Goal: Book appointment/travel/reservation

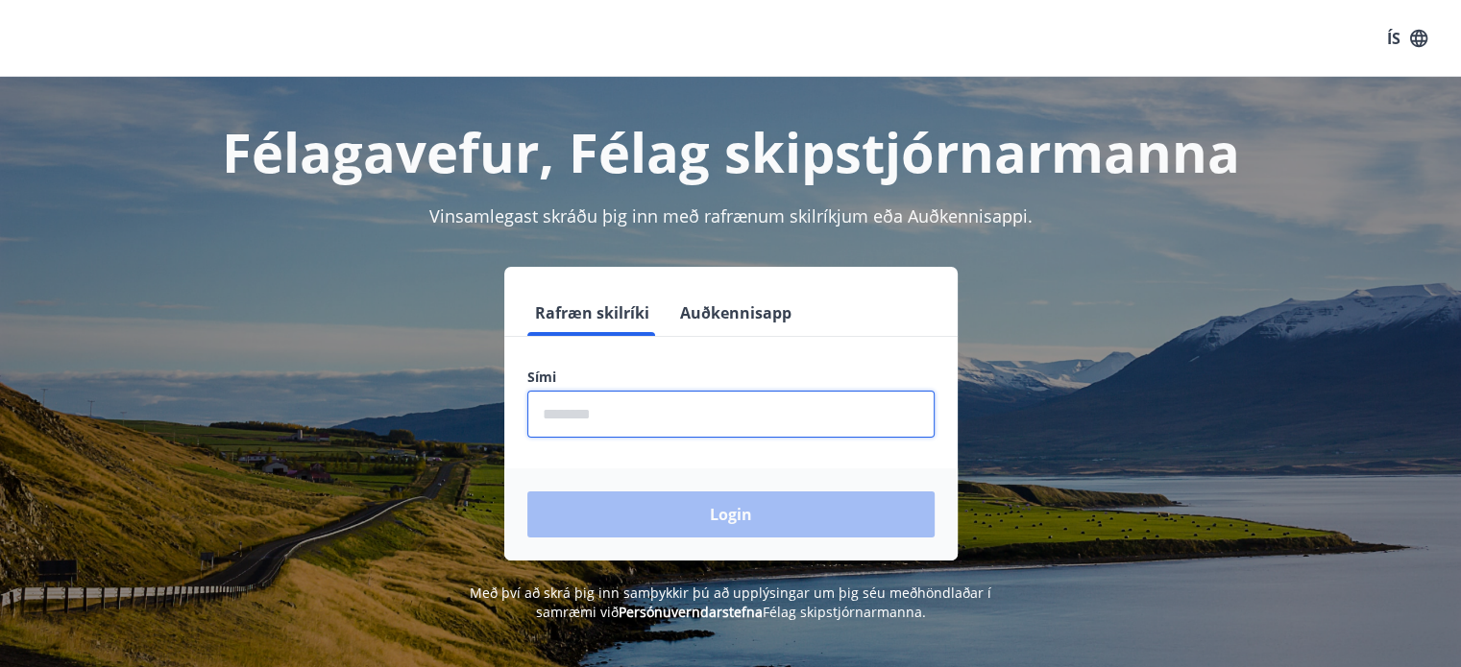
click at [542, 423] on input "phone" at bounding box center [730, 414] width 407 height 47
click at [644, 510] on div "Login" at bounding box center [730, 515] width 453 height 92
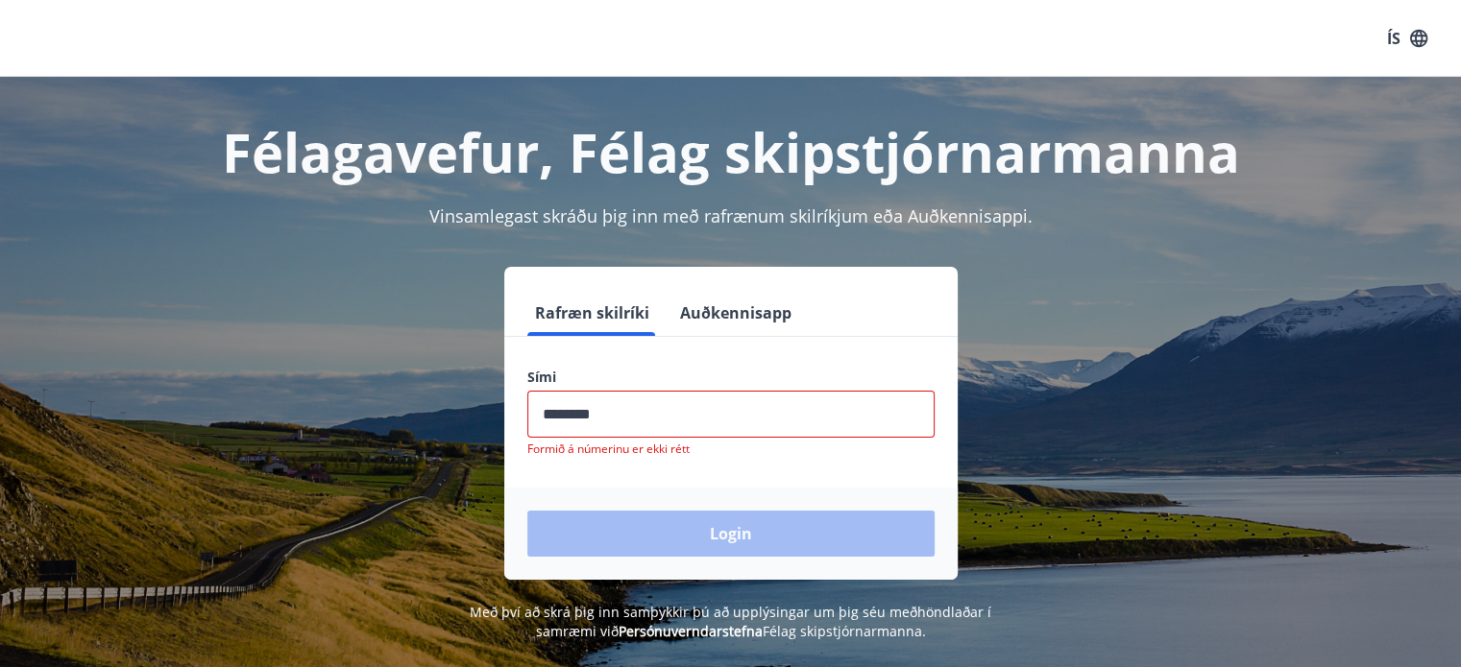
click at [615, 414] on input "phone" at bounding box center [730, 414] width 407 height 47
click at [615, 418] on input "phone" at bounding box center [730, 414] width 407 height 47
click at [627, 410] on input "phone" at bounding box center [730, 414] width 407 height 47
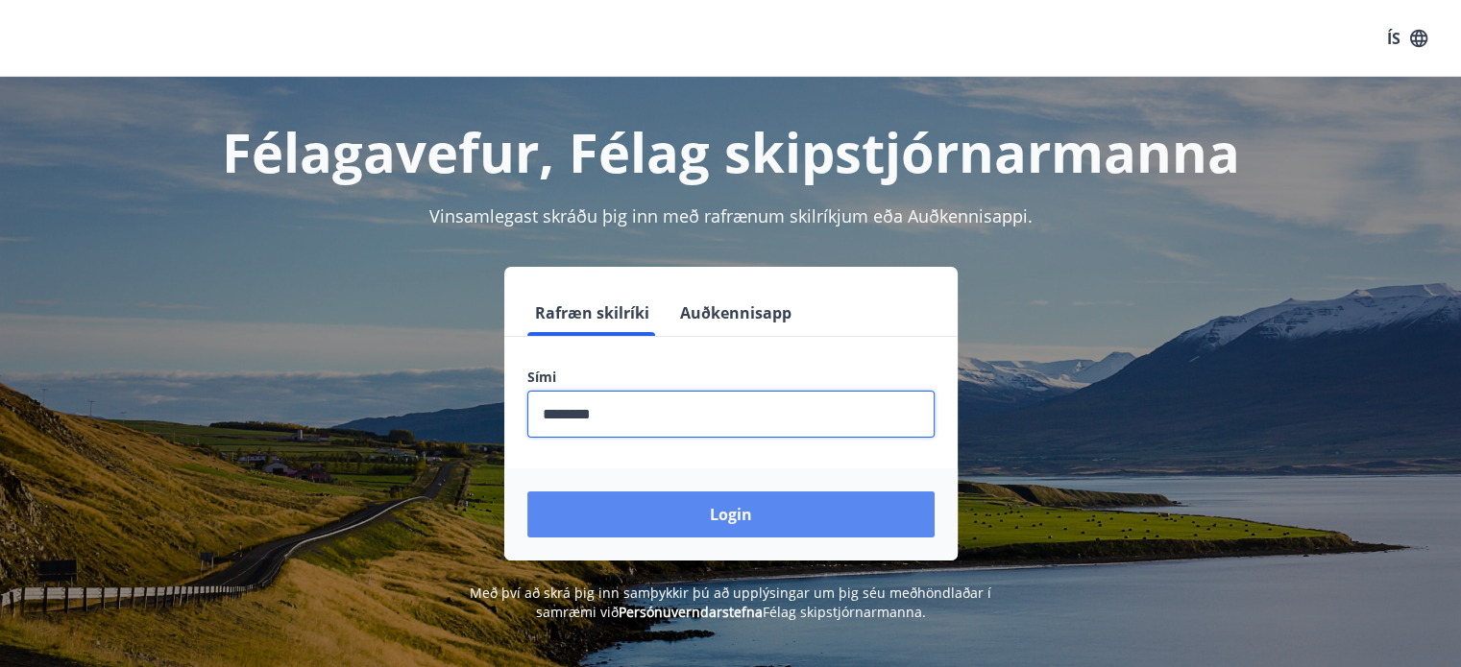
type input "********"
click at [722, 509] on button "Login" at bounding box center [730, 515] width 407 height 46
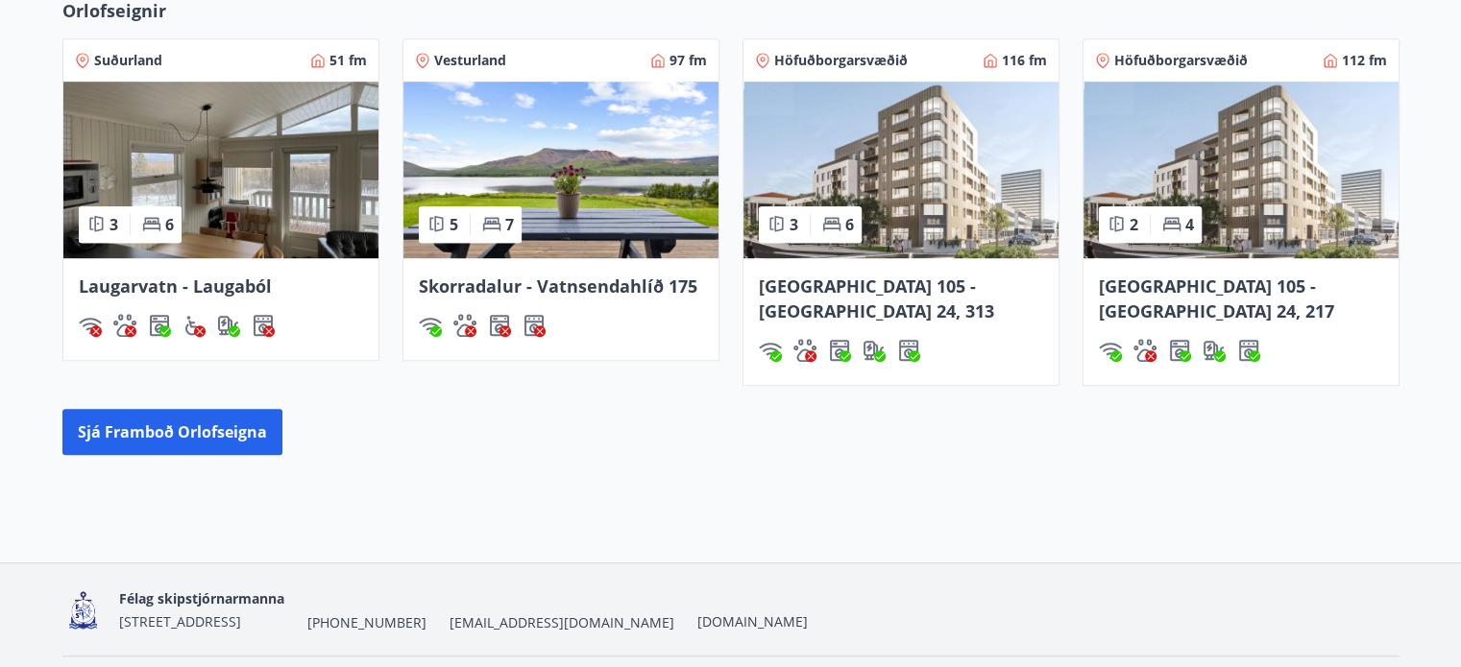
scroll to position [1286, 0]
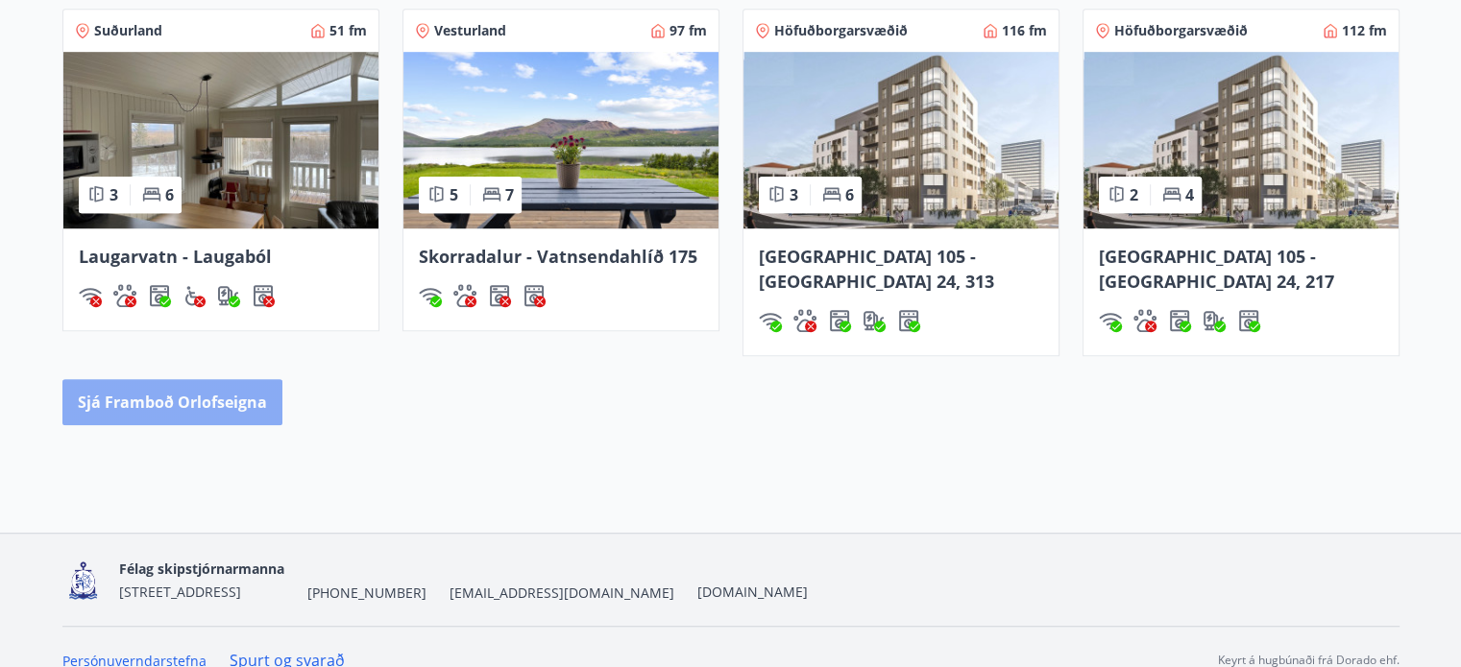
click at [187, 379] on button "Sjá framboð orlofseigna" at bounding box center [172, 402] width 220 height 46
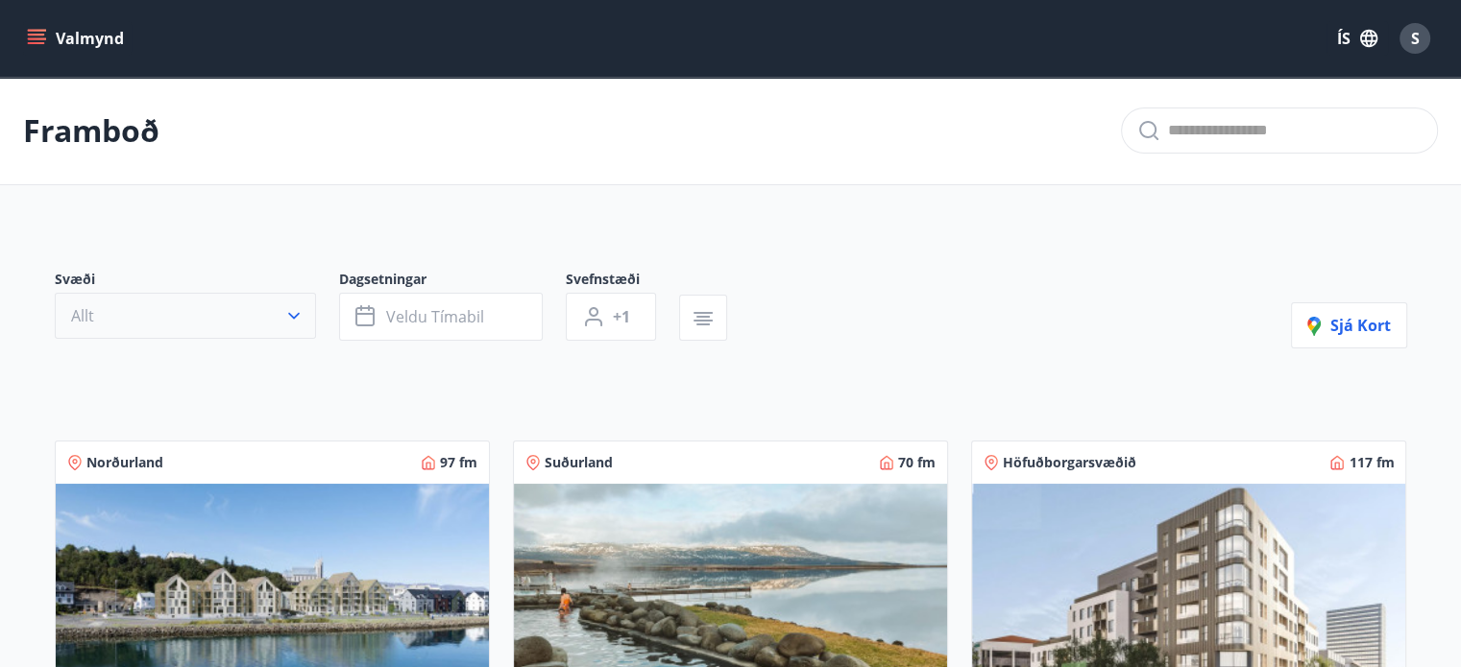
click at [297, 318] on icon "button" at bounding box center [293, 315] width 19 height 19
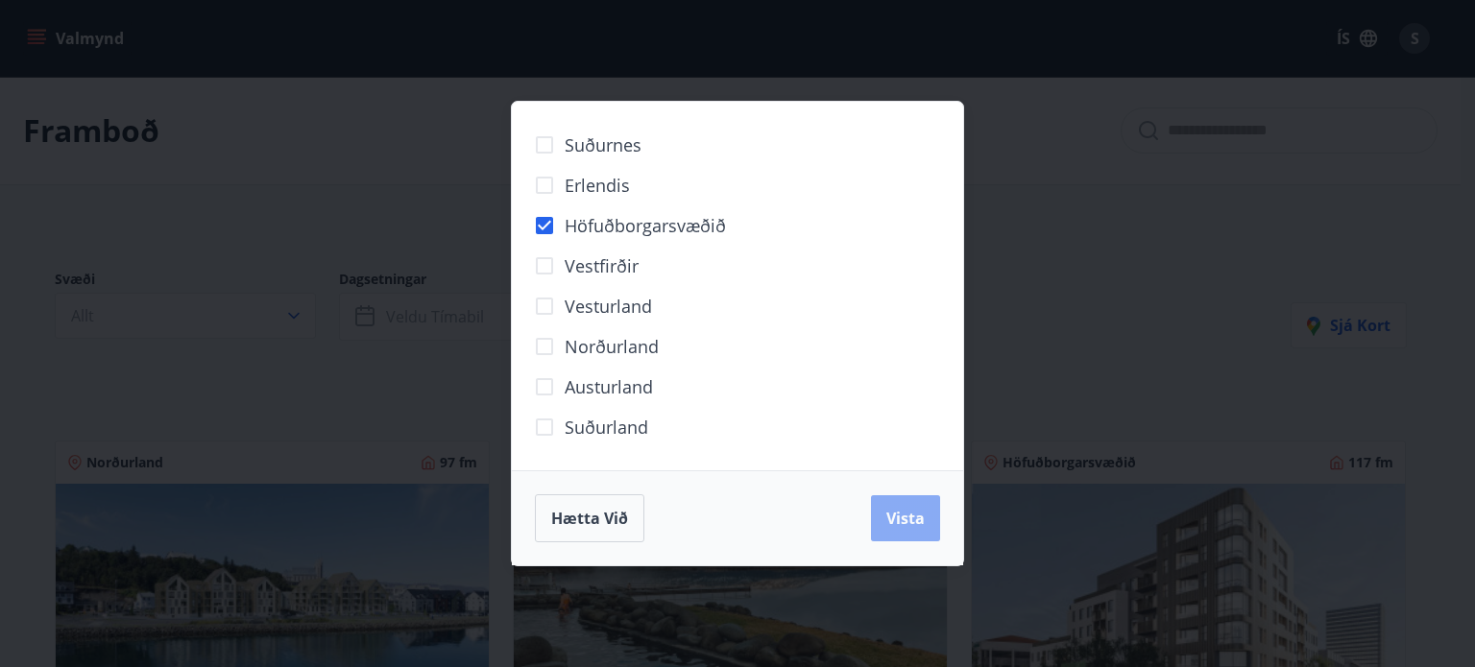
click at [892, 510] on span "Vista" at bounding box center [905, 518] width 38 height 21
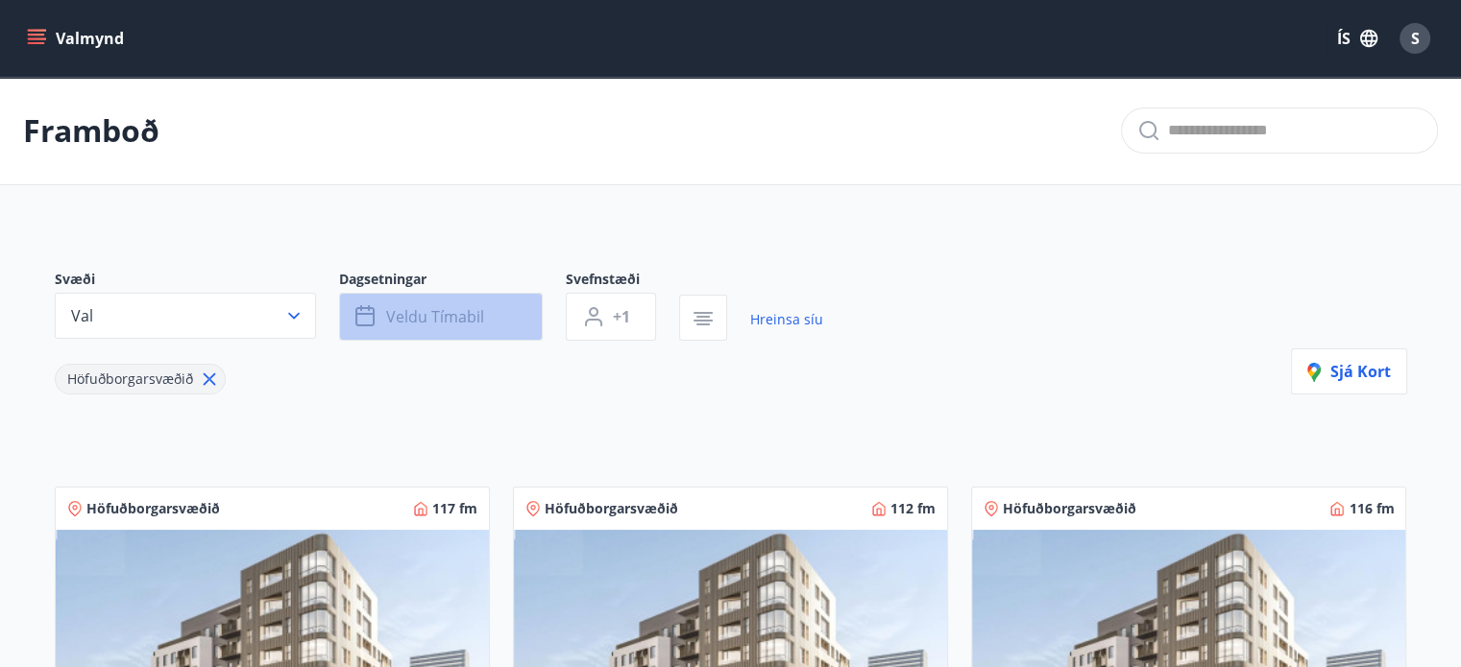
click at [479, 328] on button "Veldu tímabil" at bounding box center [441, 317] width 204 height 48
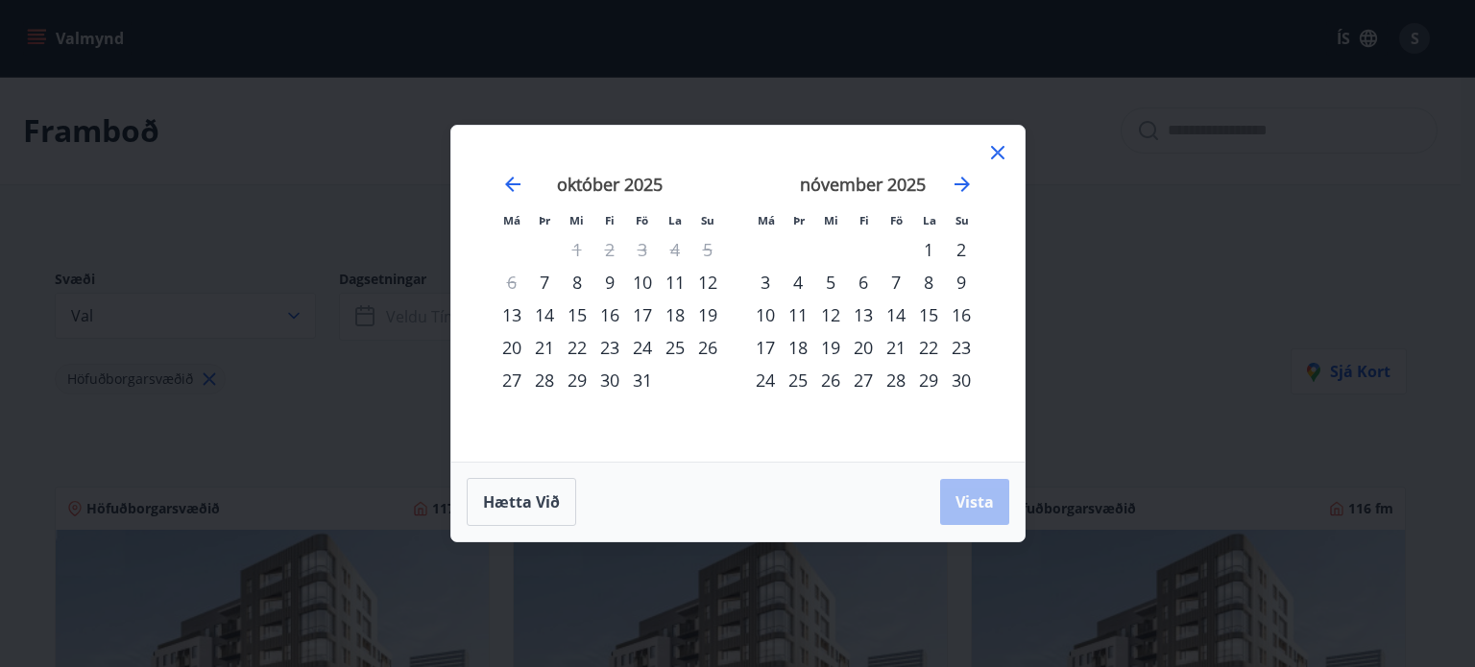
click at [616, 314] on div "16" at bounding box center [609, 315] width 33 height 33
click at [511, 343] on div "20" at bounding box center [511, 347] width 33 height 33
click at [987, 511] on span "Vista" at bounding box center [974, 502] width 38 height 21
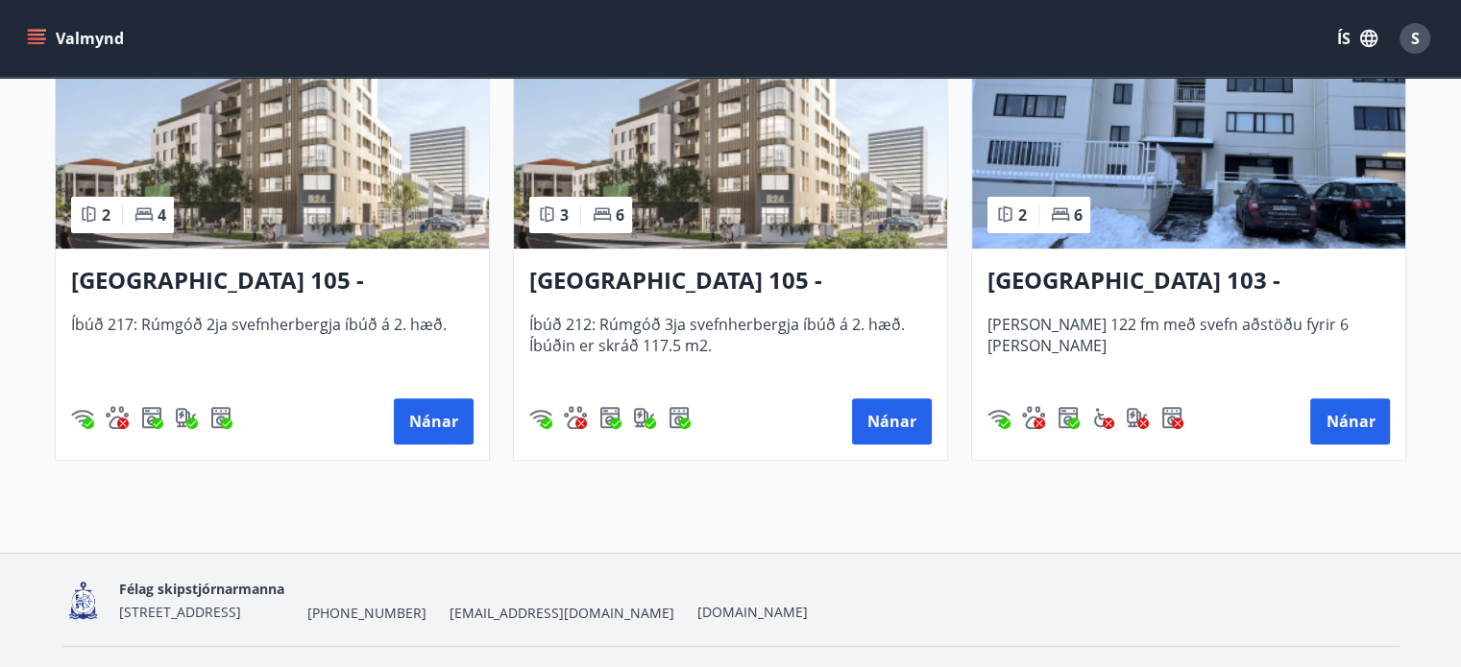
scroll to position [568, 0]
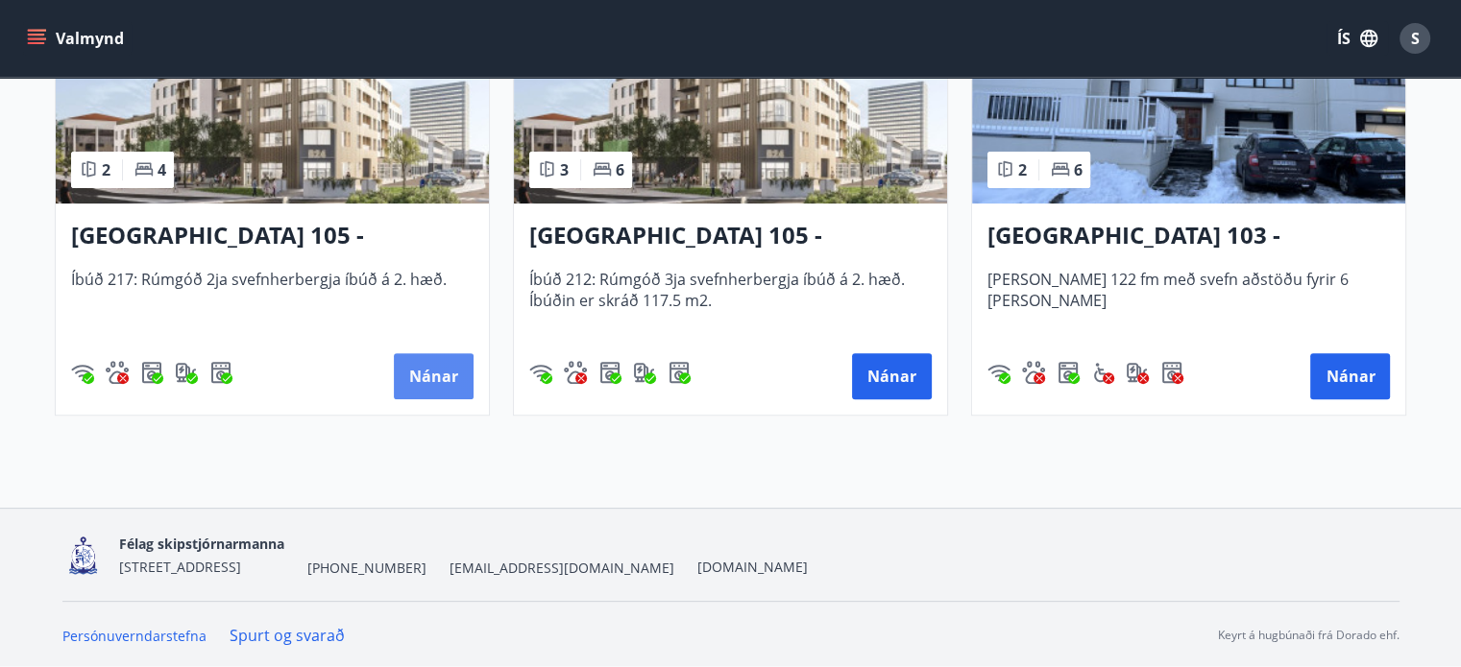
click at [438, 379] on button "Nánar" at bounding box center [434, 376] width 80 height 46
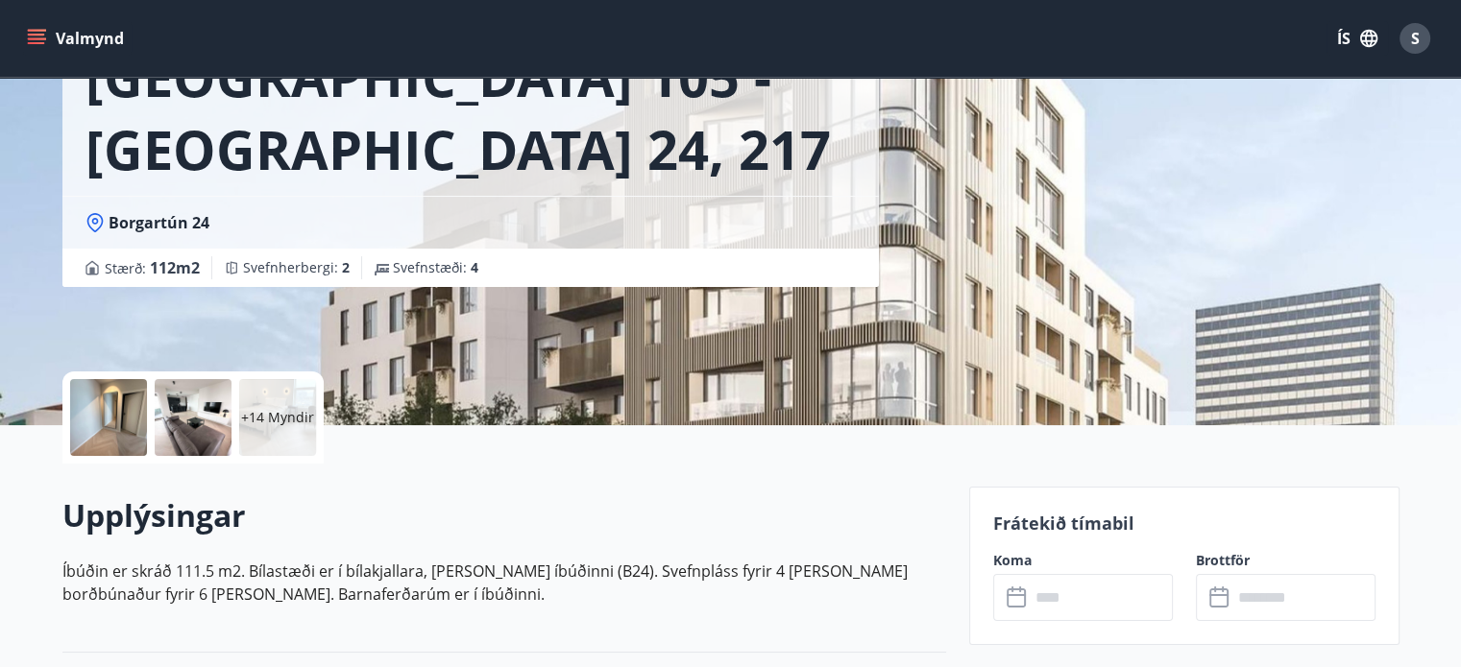
scroll to position [480, 0]
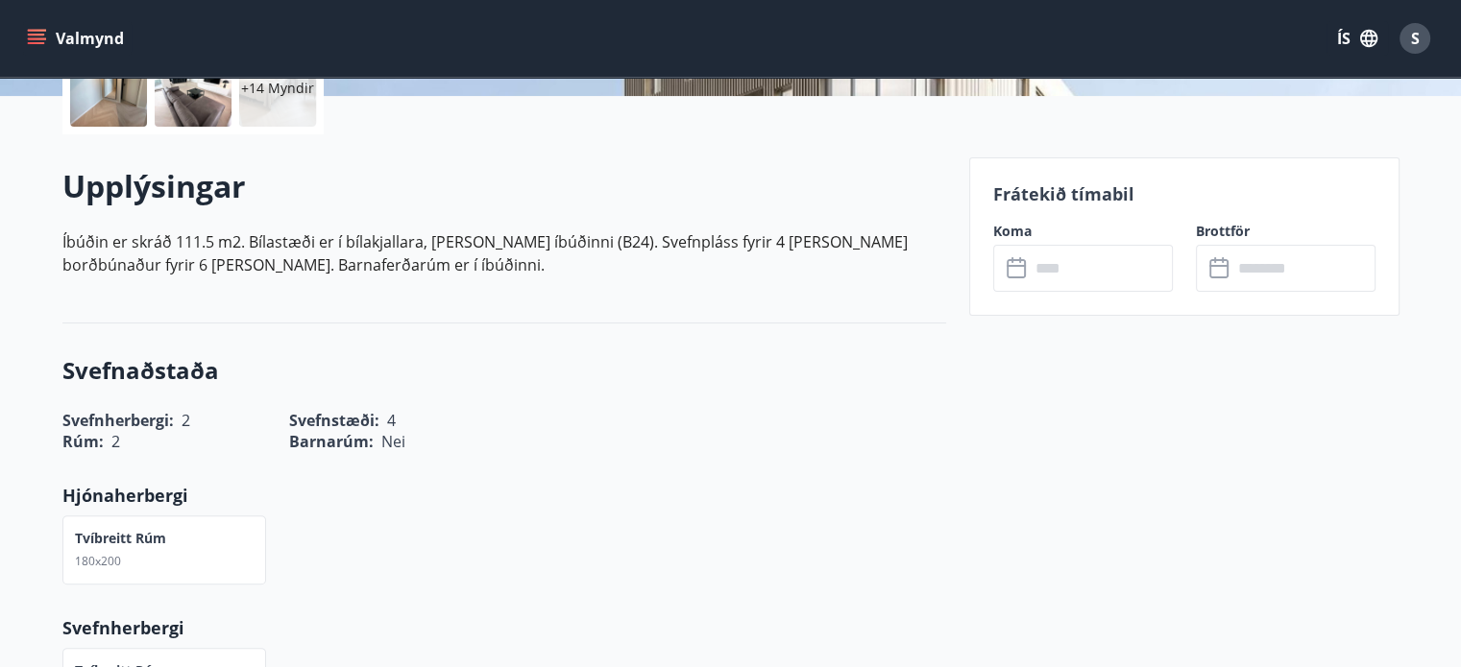
click at [1010, 272] on icon at bounding box center [1017, 268] width 23 height 23
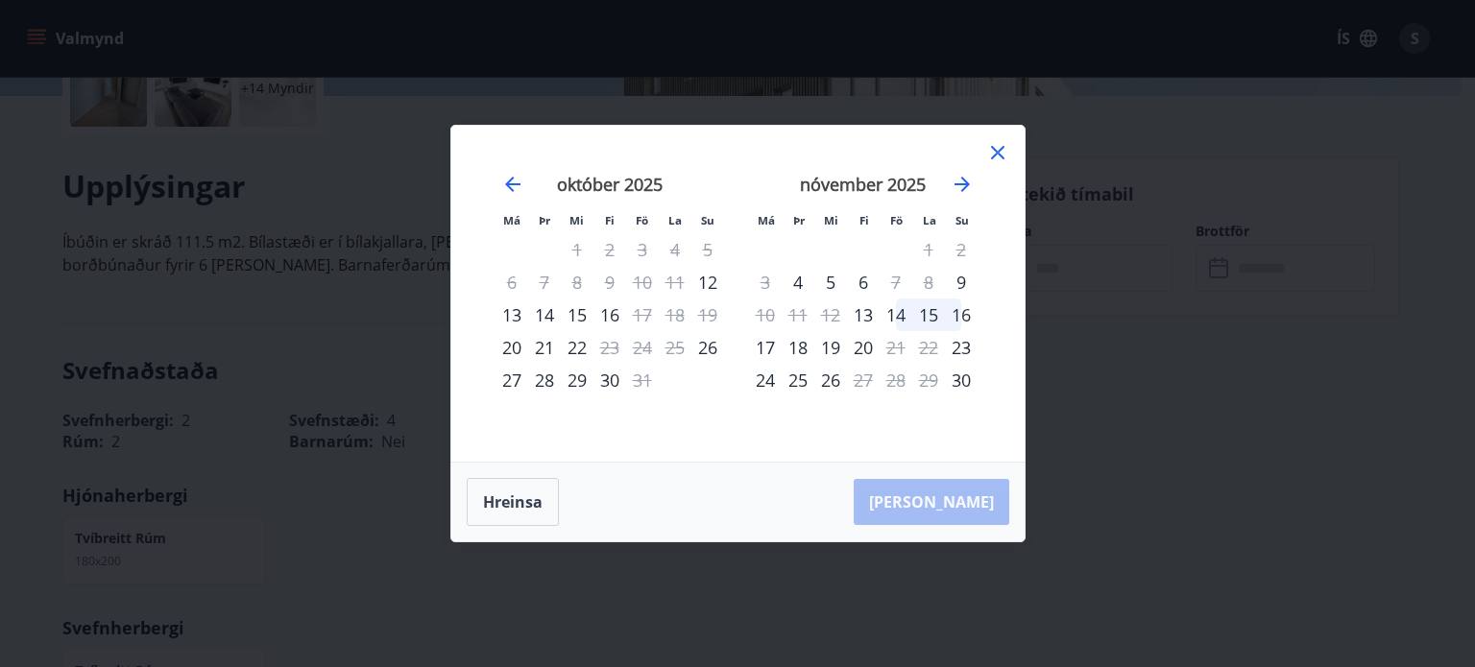
click at [991, 157] on icon at bounding box center [997, 152] width 13 height 13
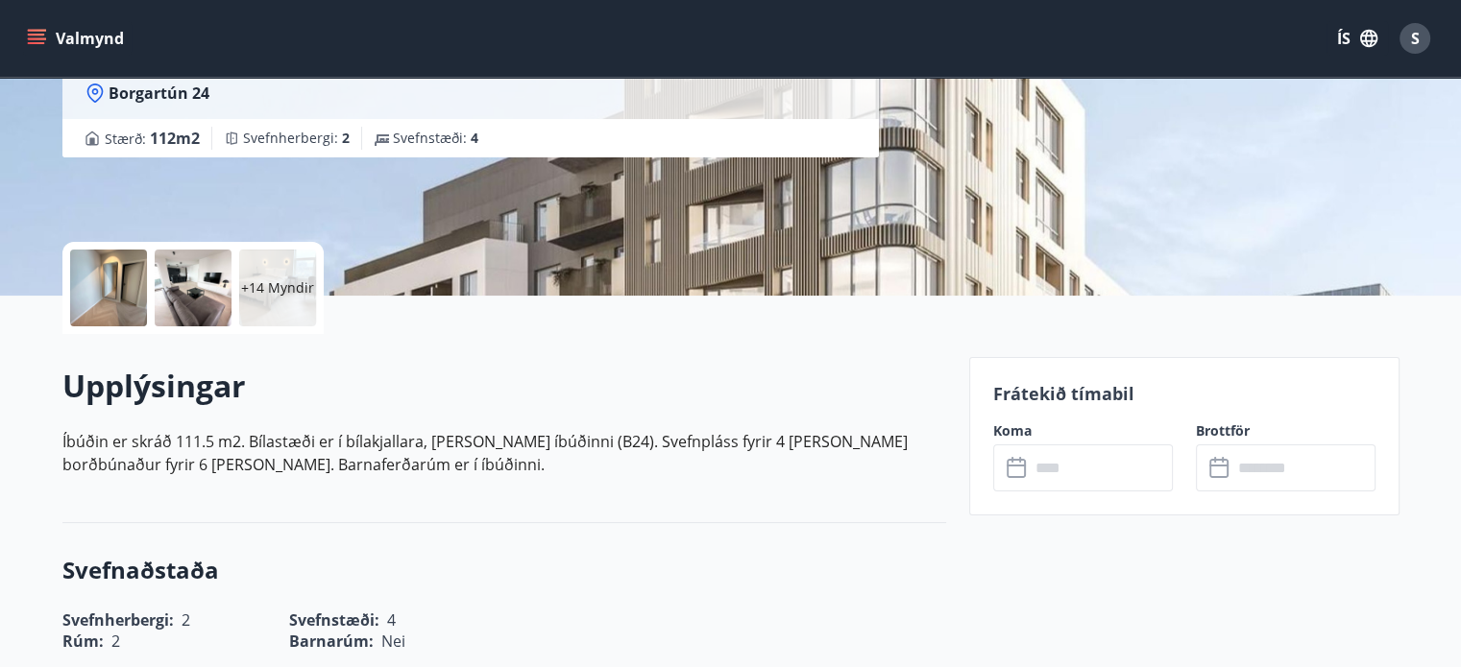
scroll to position [0, 0]
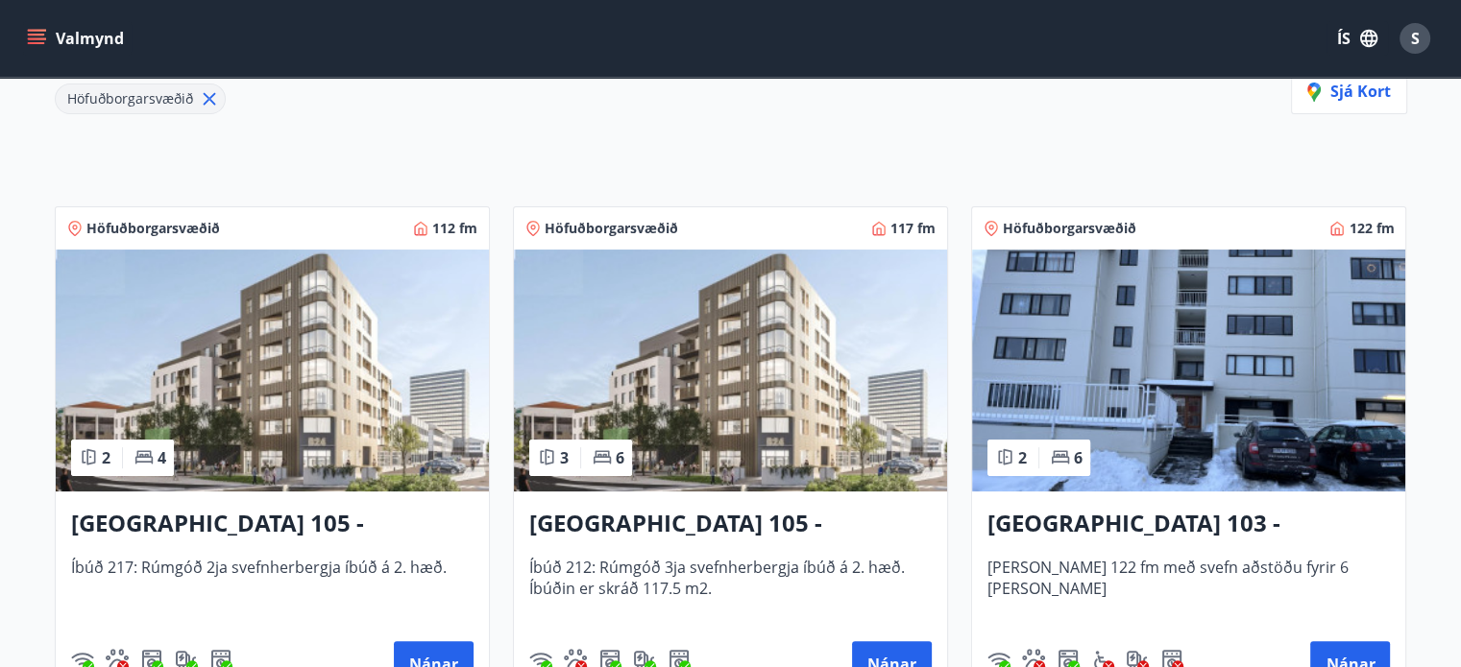
scroll to position [472, 0]
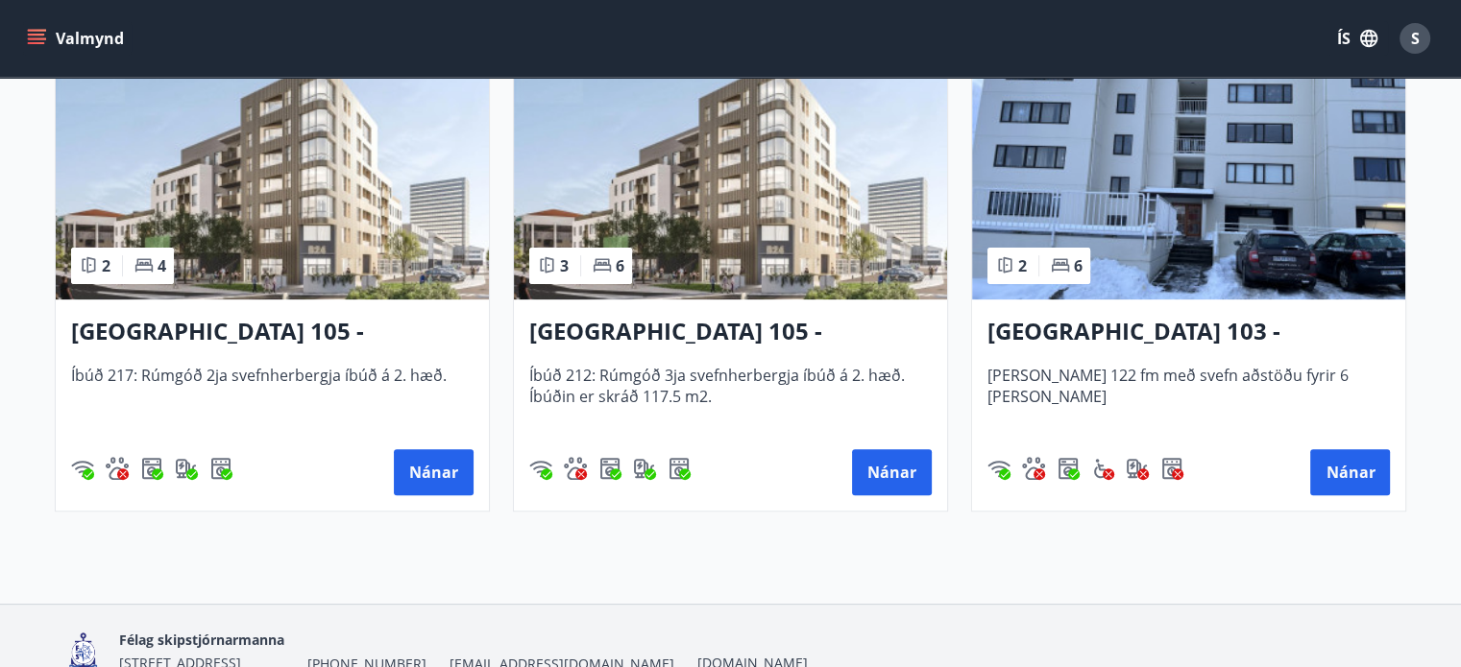
click at [357, 254] on img at bounding box center [272, 179] width 433 height 242
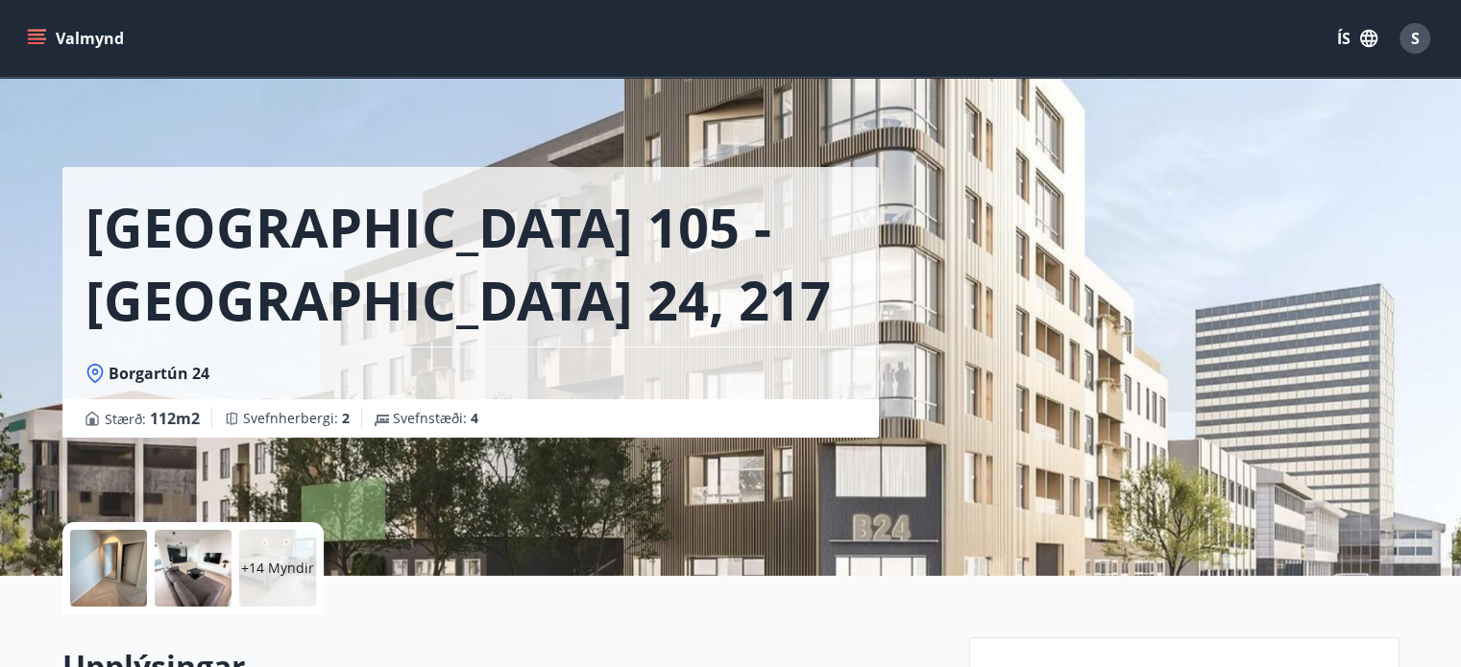
click at [38, 32] on icon "menu" at bounding box center [36, 38] width 19 height 19
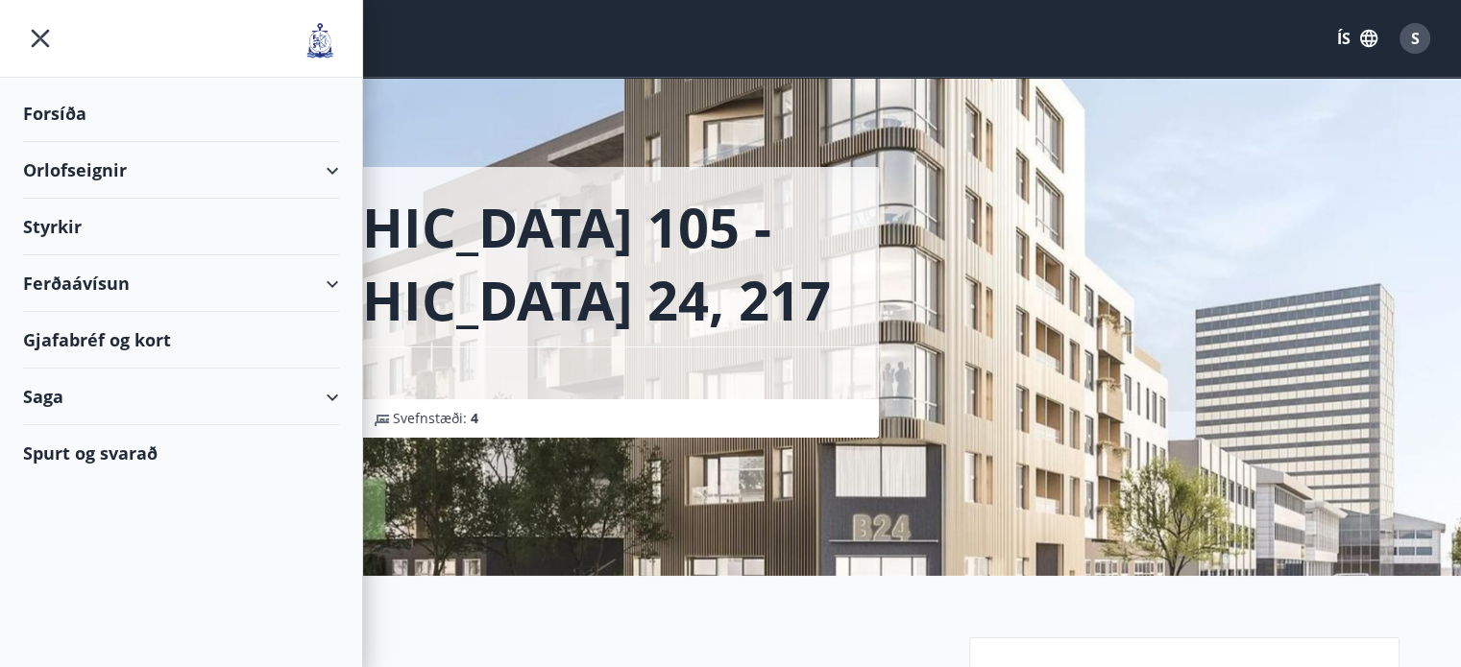
click at [738, 119] on div "Reykjavík 105 - Borgartún 24, 217 Borgartún 24 Stærð : 112 m2 Svefnherbergi : 2…" at bounding box center [507, 219] width 891 height 438
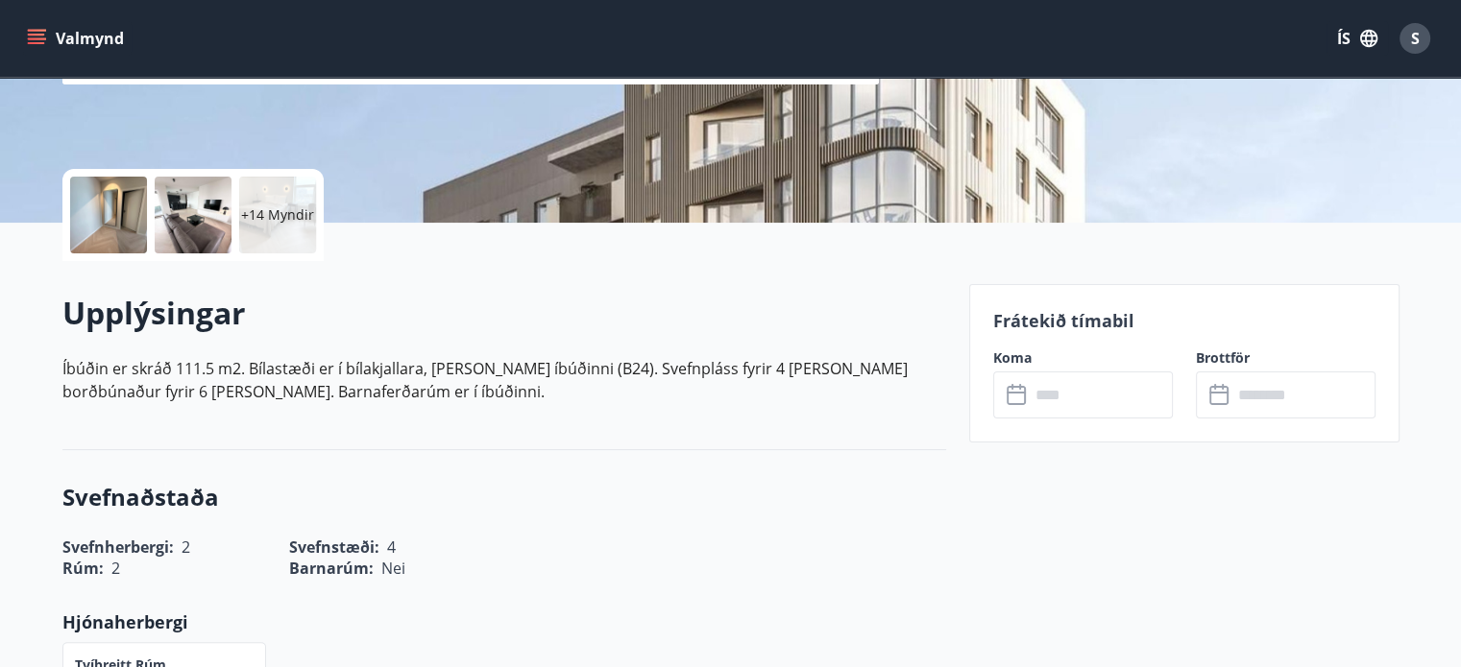
scroll to position [474, 0]
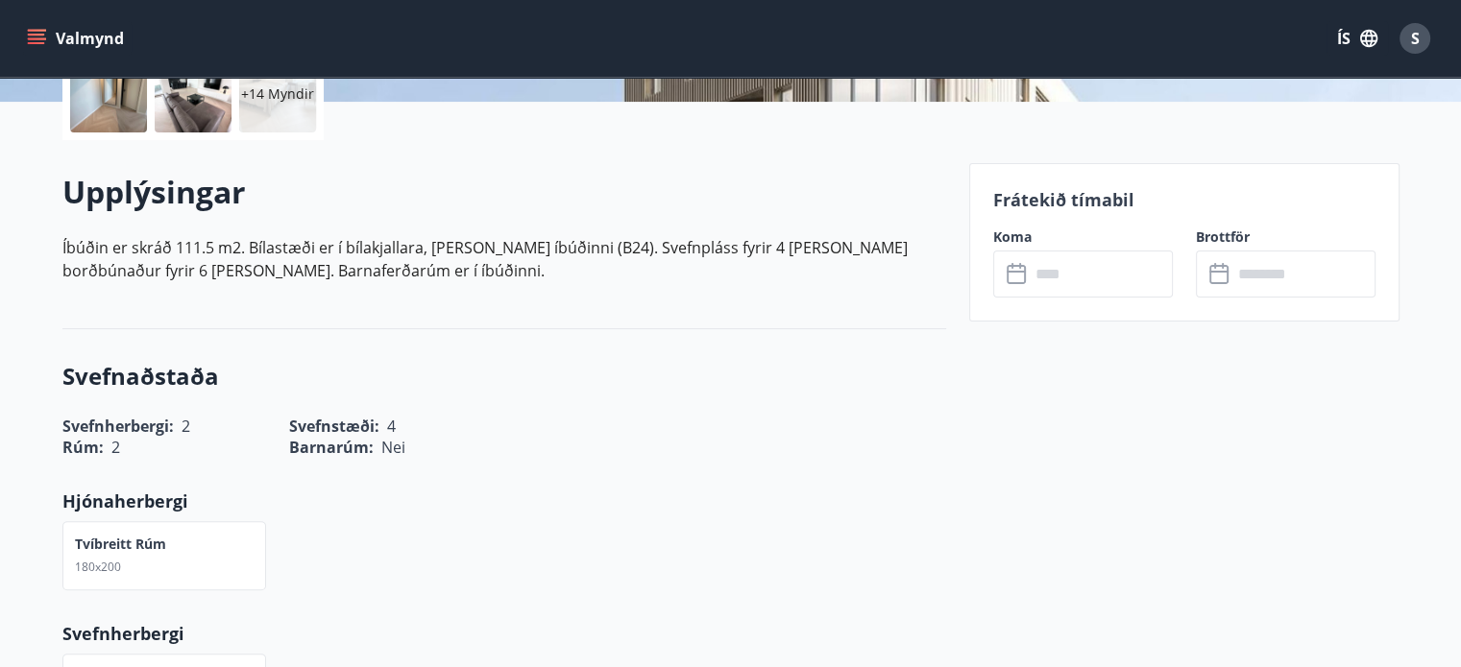
click at [1095, 279] on input "text" at bounding box center [1100, 274] width 143 height 47
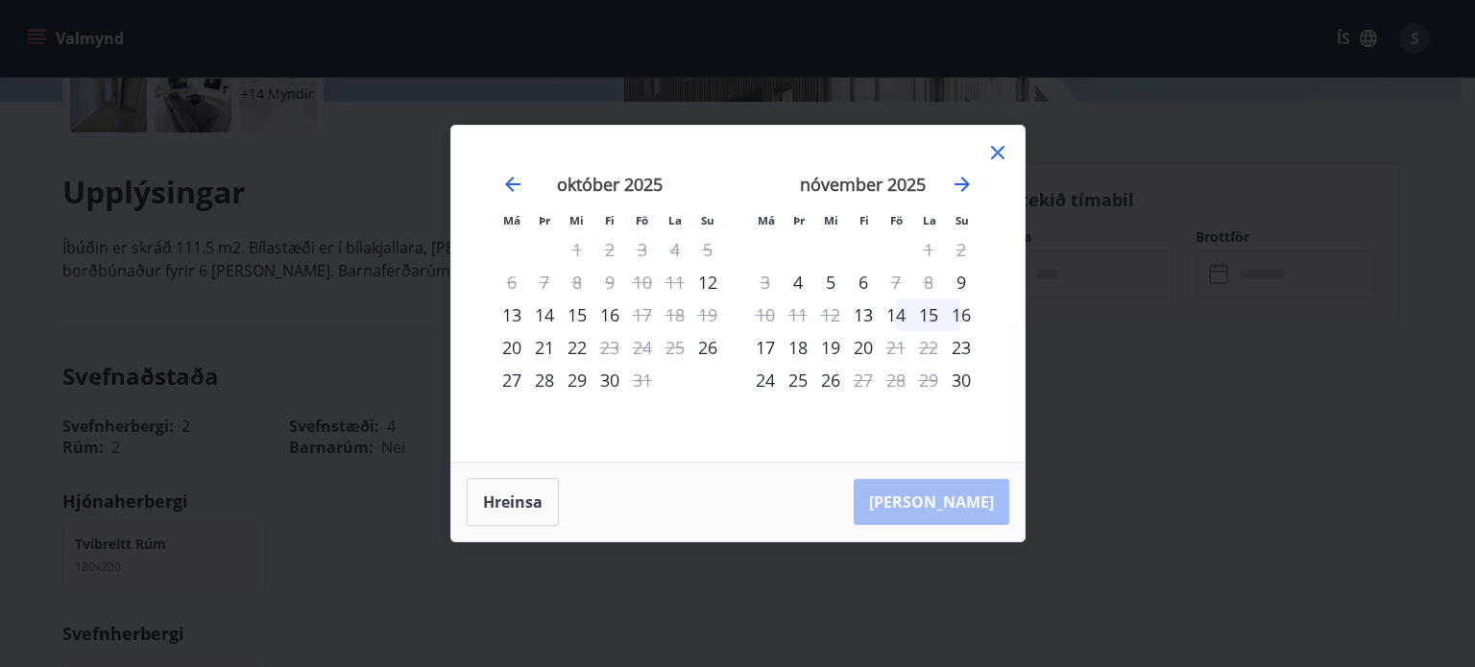
click at [609, 314] on div "16" at bounding box center [609, 315] width 33 height 33
click at [516, 342] on div "20" at bounding box center [511, 347] width 33 height 33
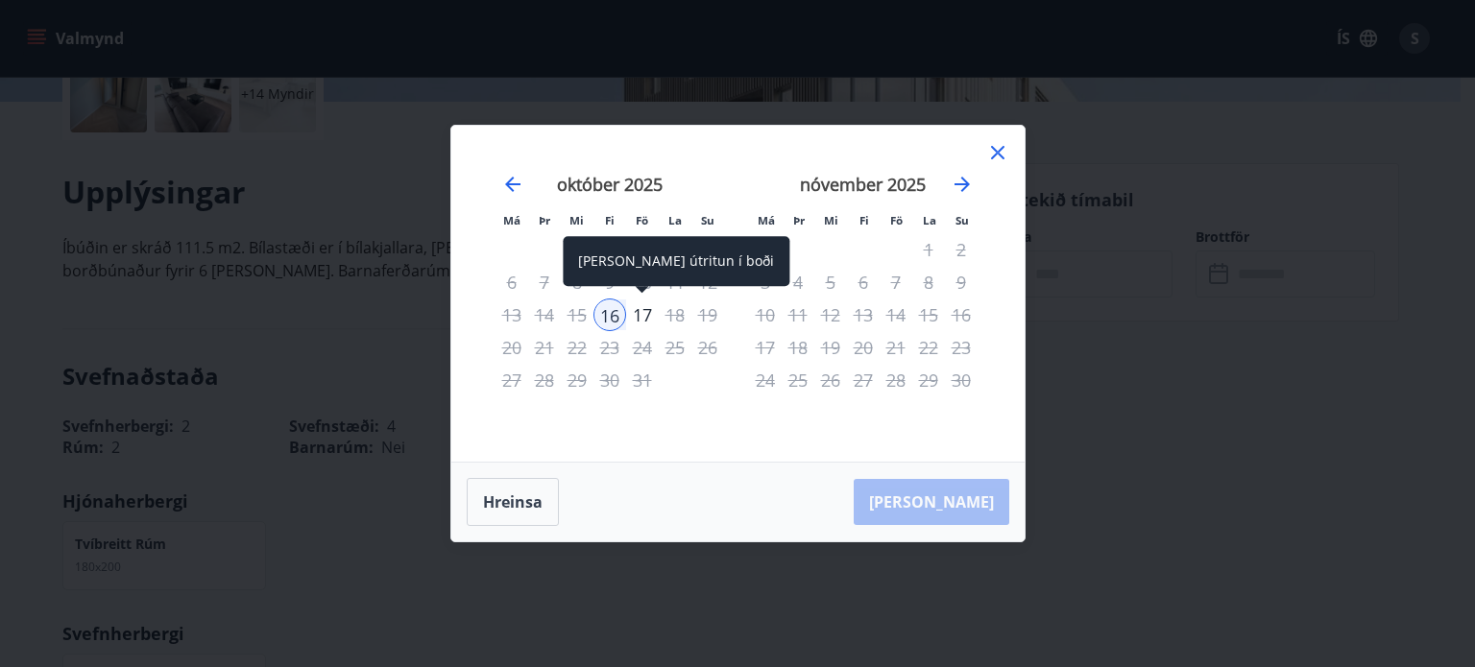
click at [642, 324] on div "17" at bounding box center [642, 315] width 33 height 33
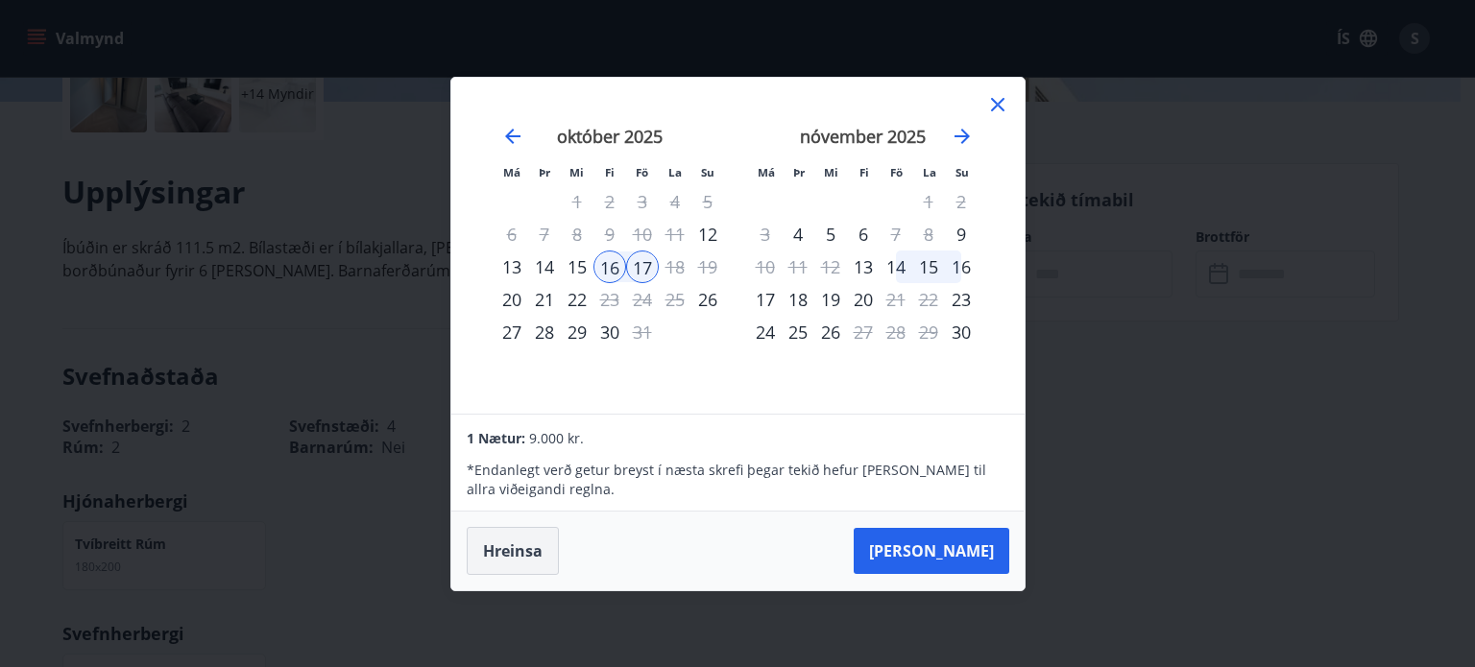
click at [526, 543] on button "Hreinsa" at bounding box center [513, 551] width 92 height 48
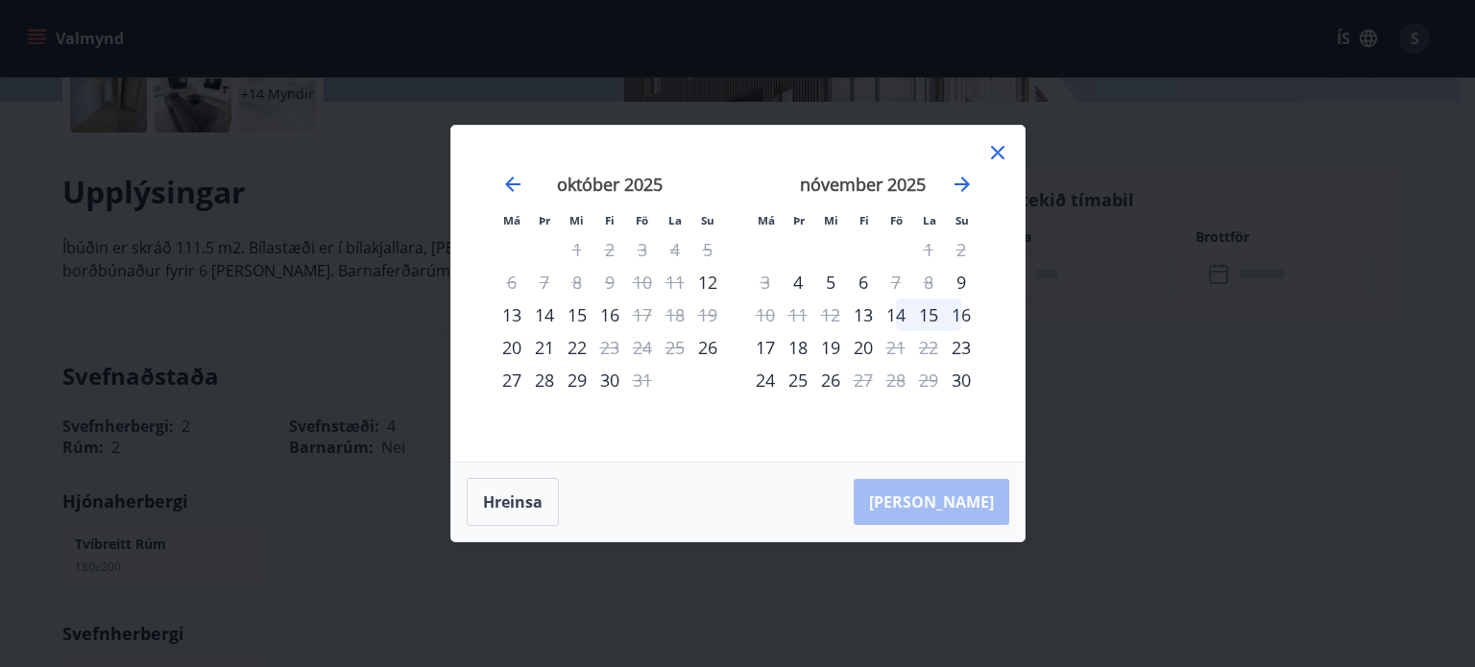
click at [996, 137] on div "Má Þr Mi Fi Fö La Su Má Þr Mi Fi Fö La Su september 2025 1 2 3 4 5 6 7 8 9 10 1…" at bounding box center [737, 294] width 573 height 336
click at [996, 147] on icon at bounding box center [997, 152] width 23 height 23
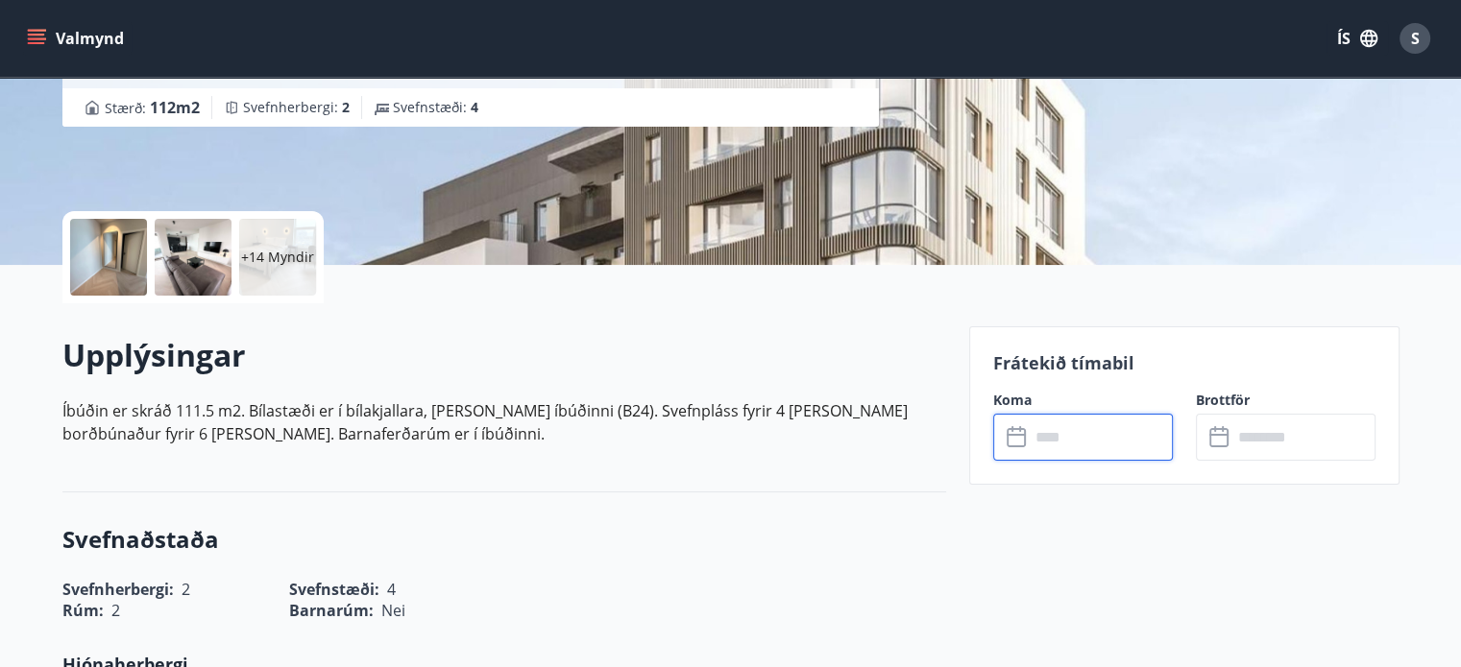
scroll to position [0, 0]
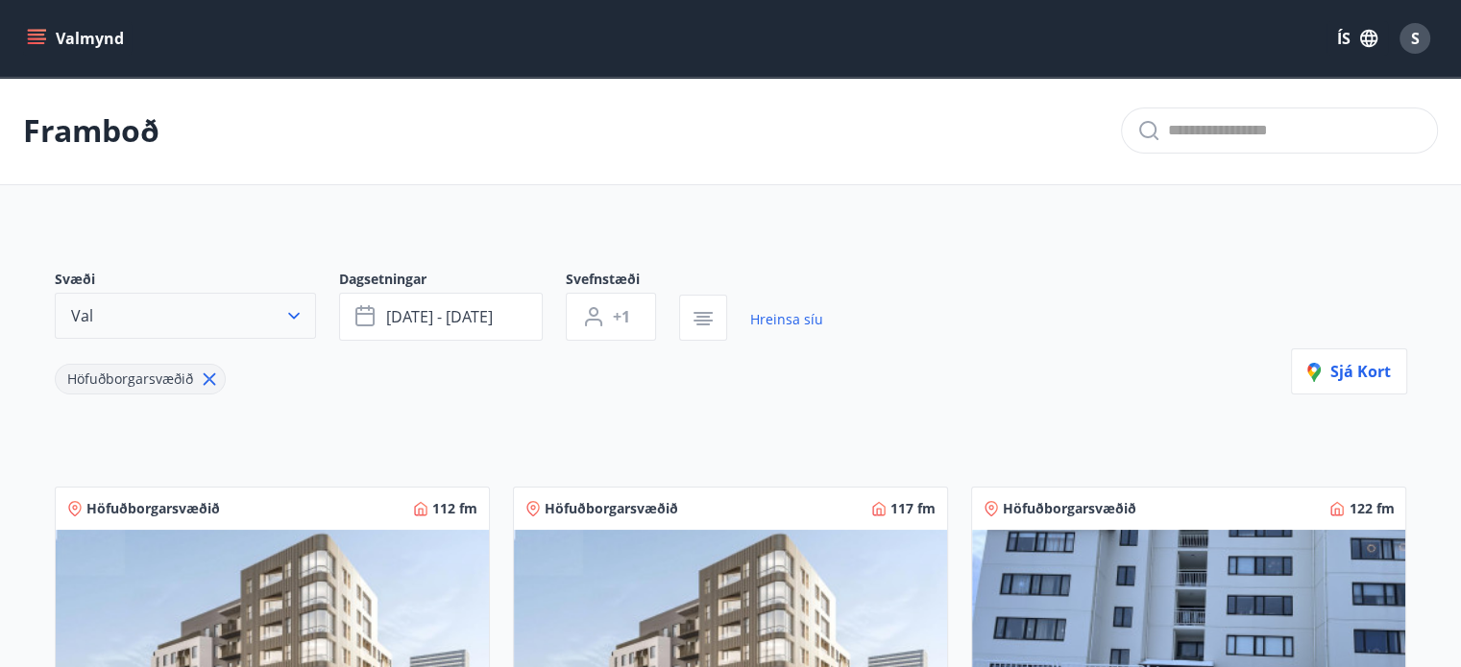
click at [296, 304] on button "Val" at bounding box center [185, 316] width 261 height 46
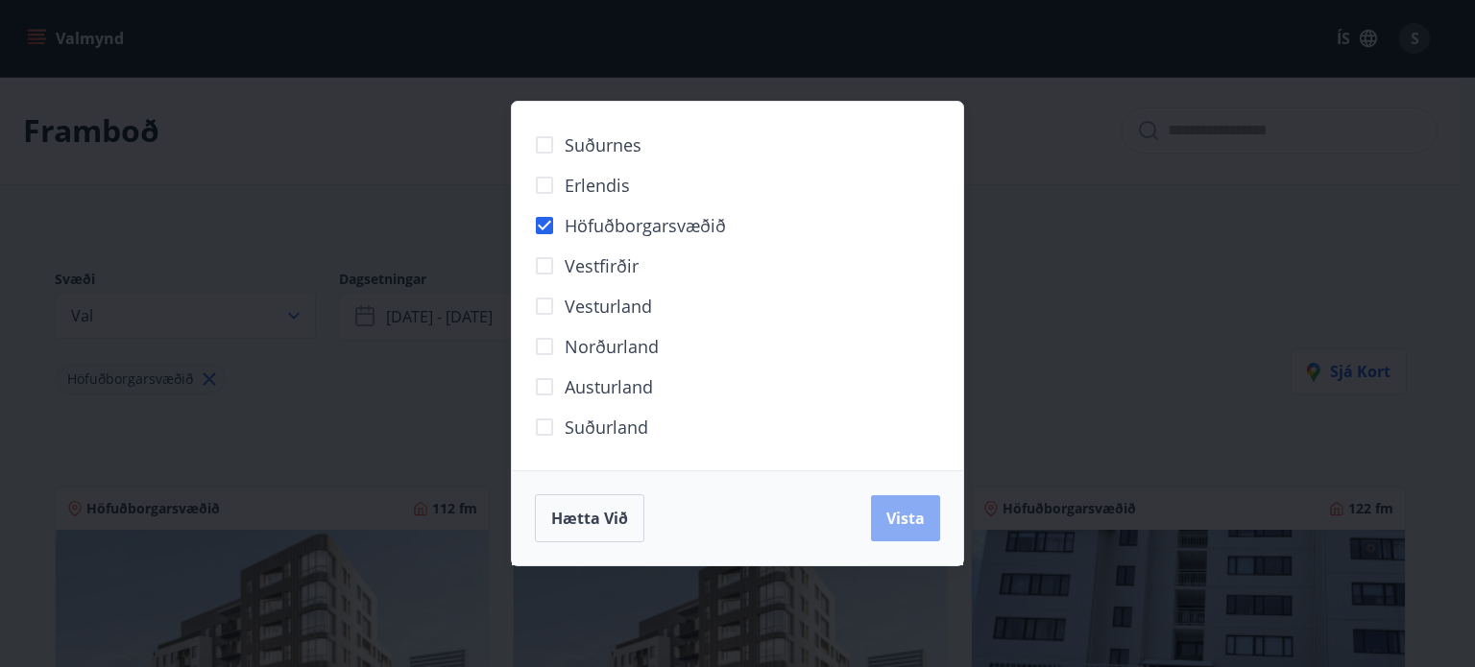
click at [921, 518] on span "Vista" at bounding box center [905, 518] width 38 height 21
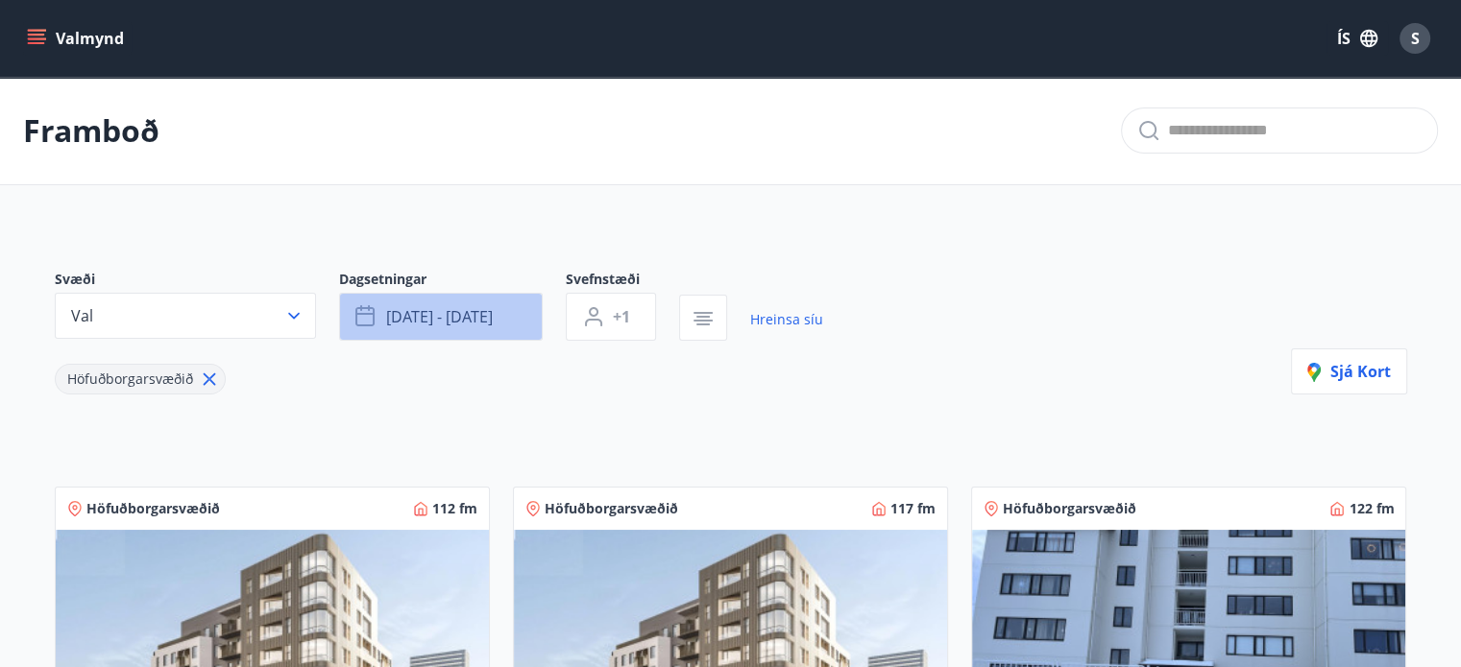
click at [495, 315] on button "okt 16 - okt 20" at bounding box center [441, 317] width 204 height 48
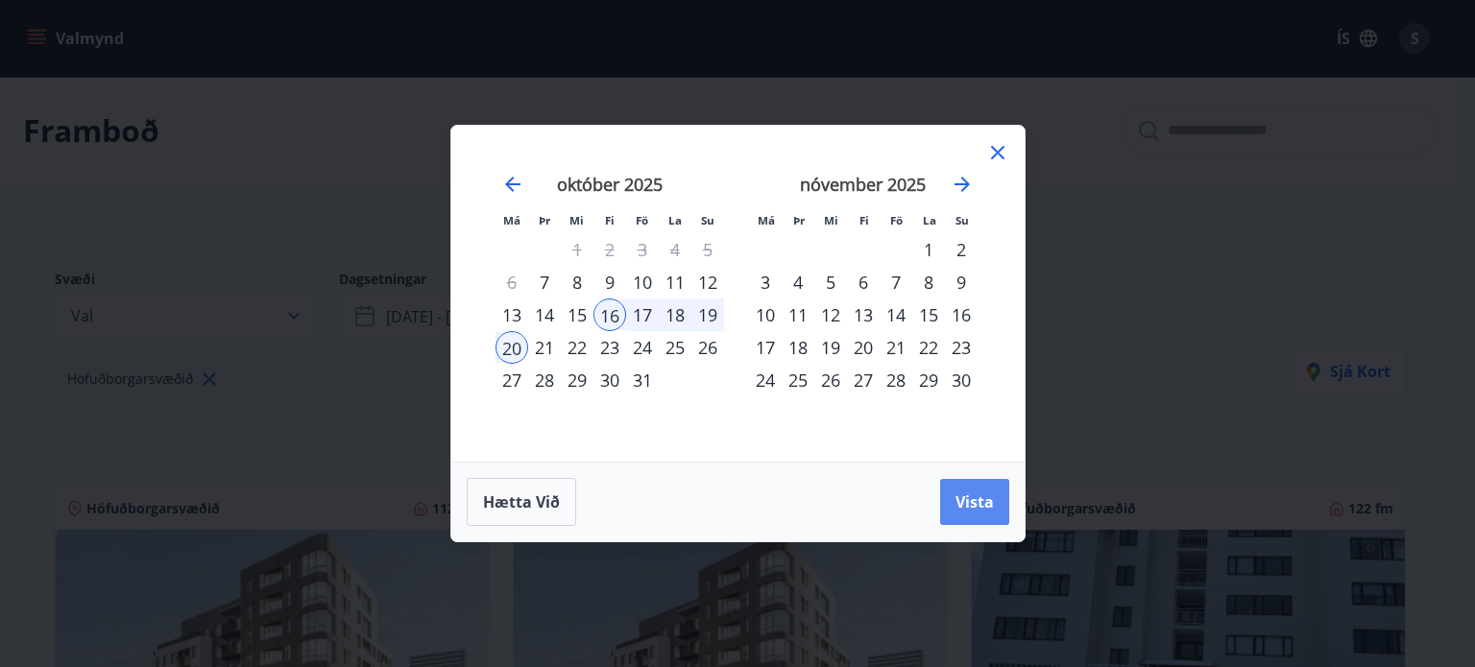
click at [963, 492] on span "Vista" at bounding box center [974, 502] width 38 height 21
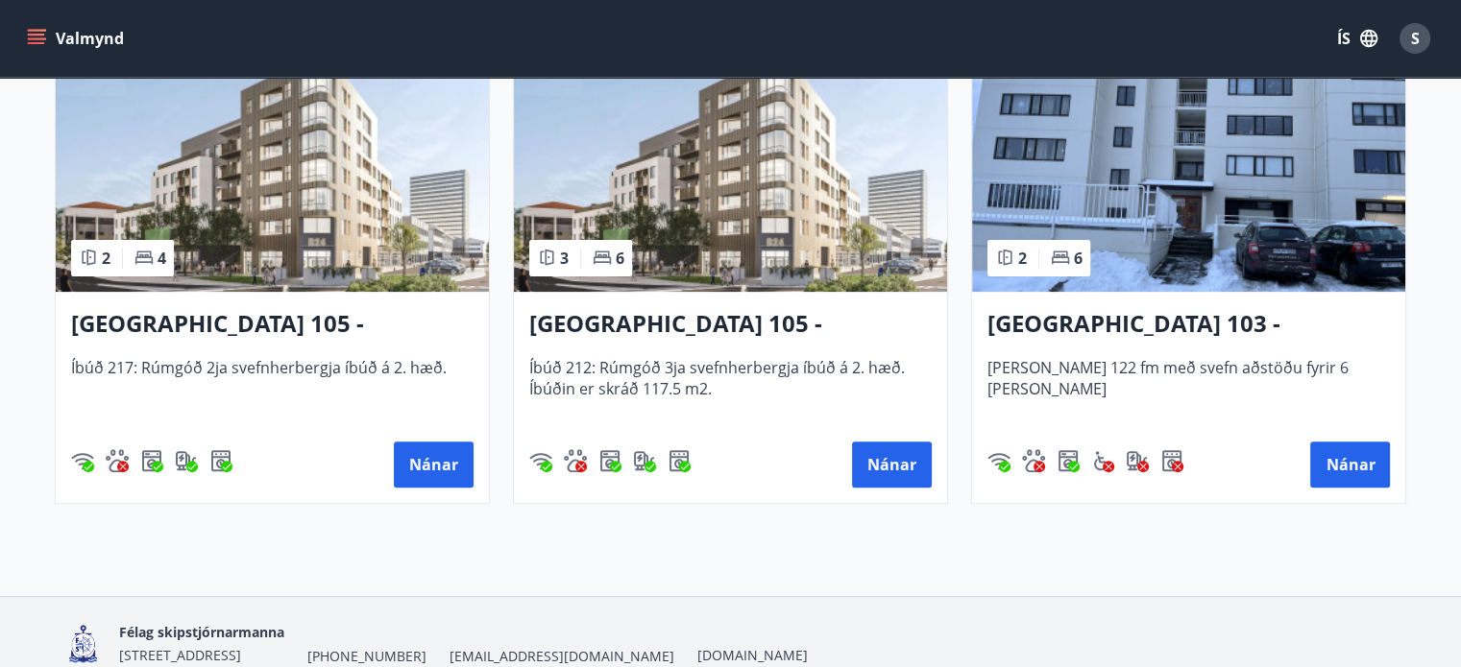
scroll to position [376, 0]
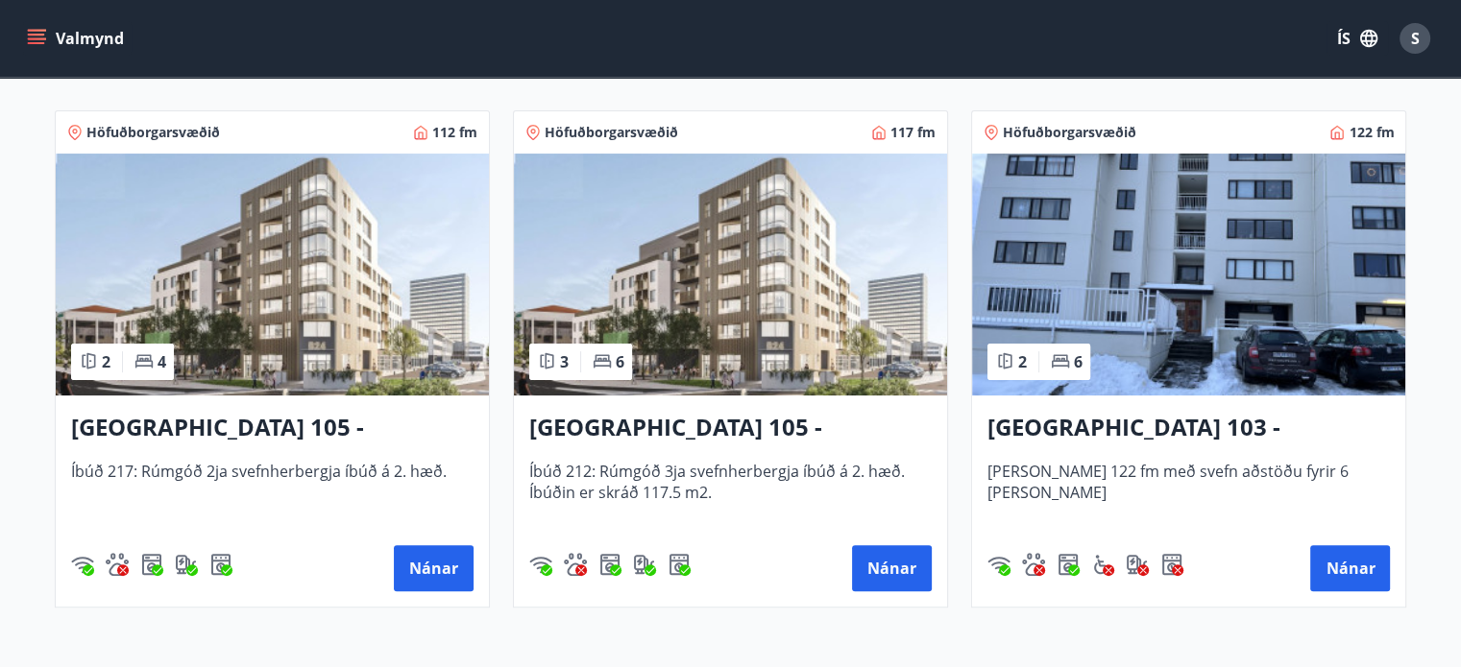
click at [754, 342] on img at bounding box center [730, 275] width 433 height 242
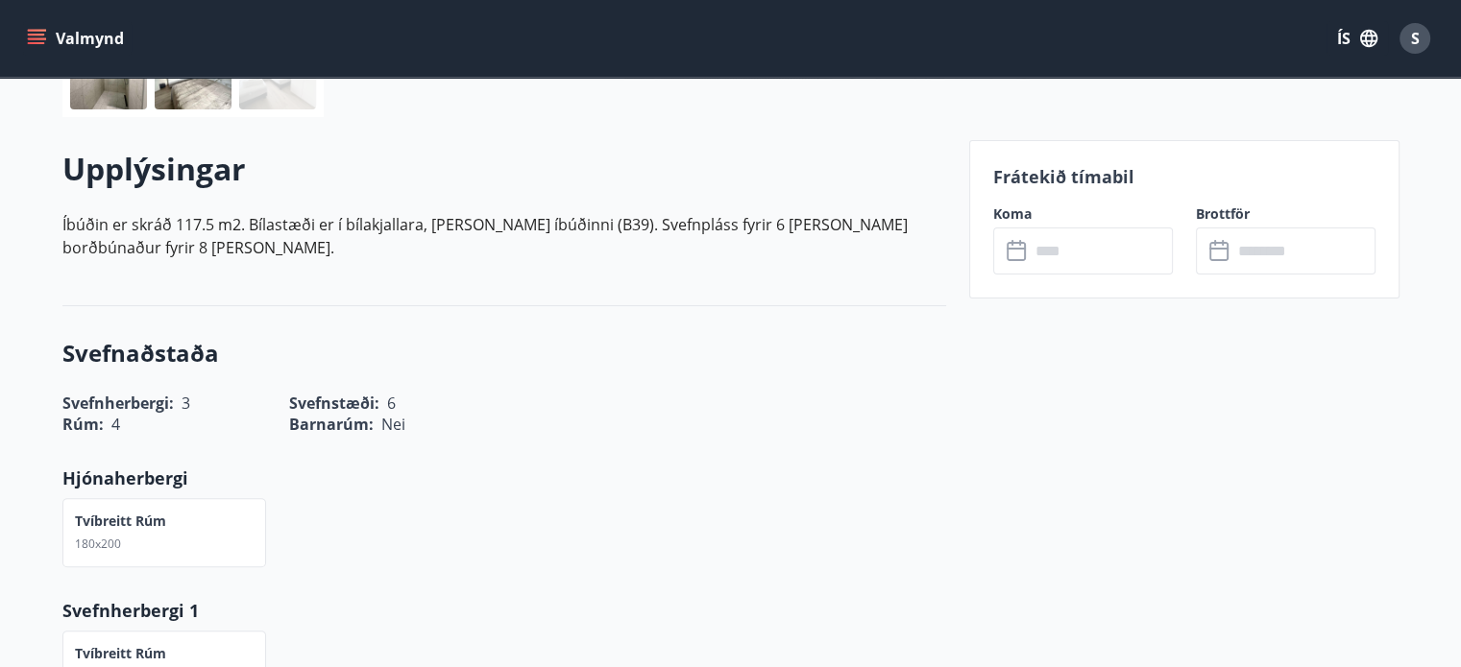
scroll to position [480, 0]
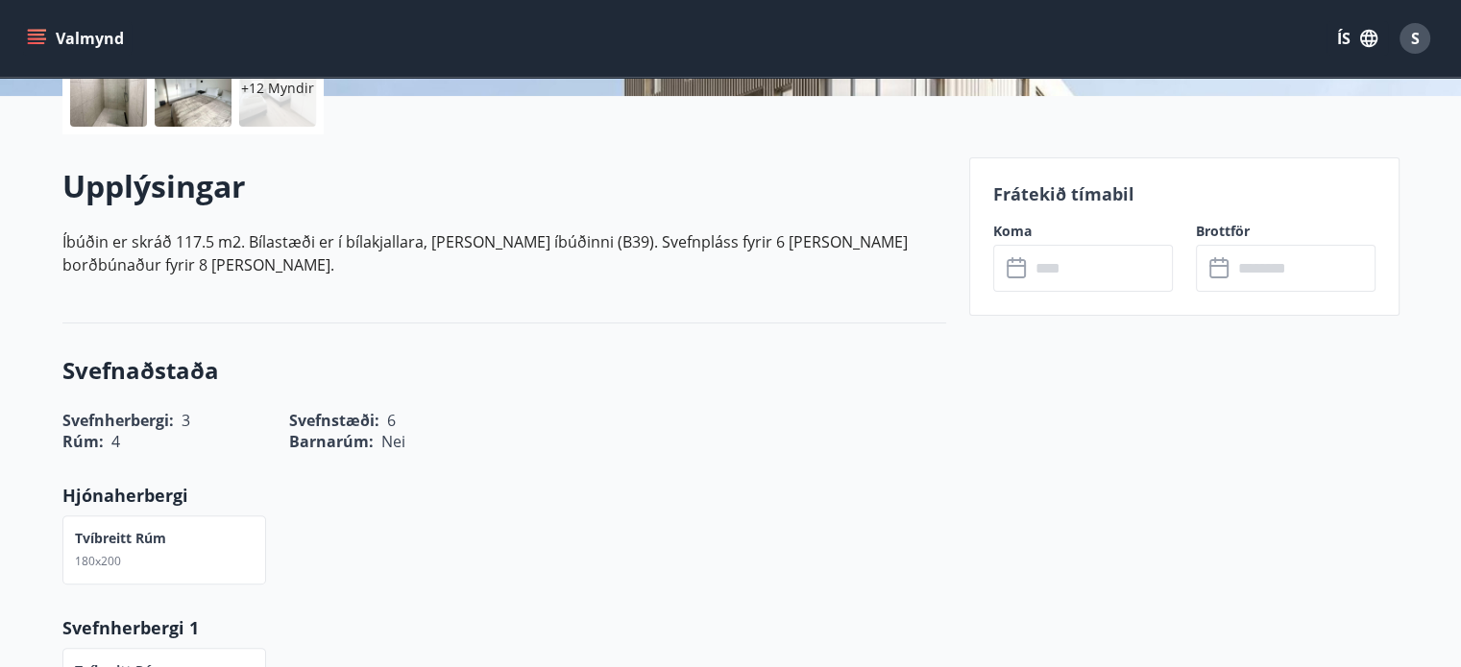
click at [1102, 279] on input "text" at bounding box center [1100, 268] width 143 height 47
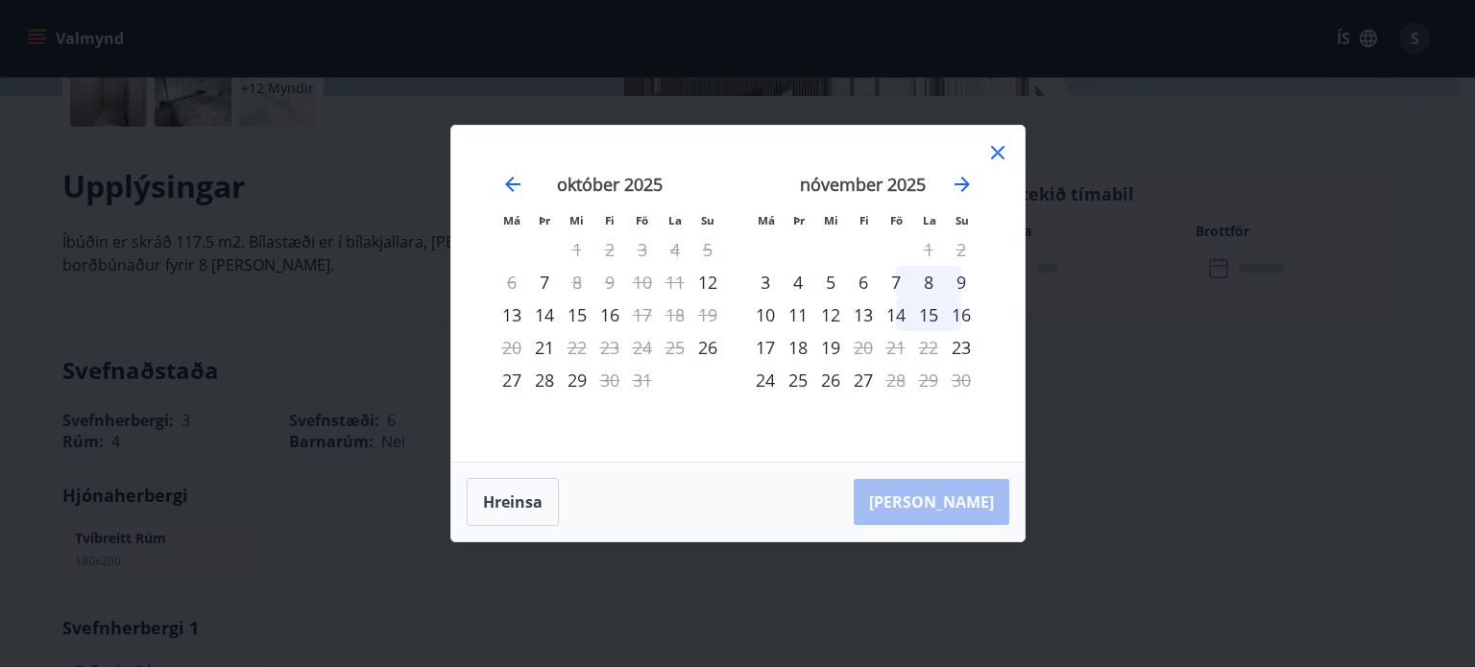
click at [996, 153] on icon at bounding box center [997, 153] width 3 height 3
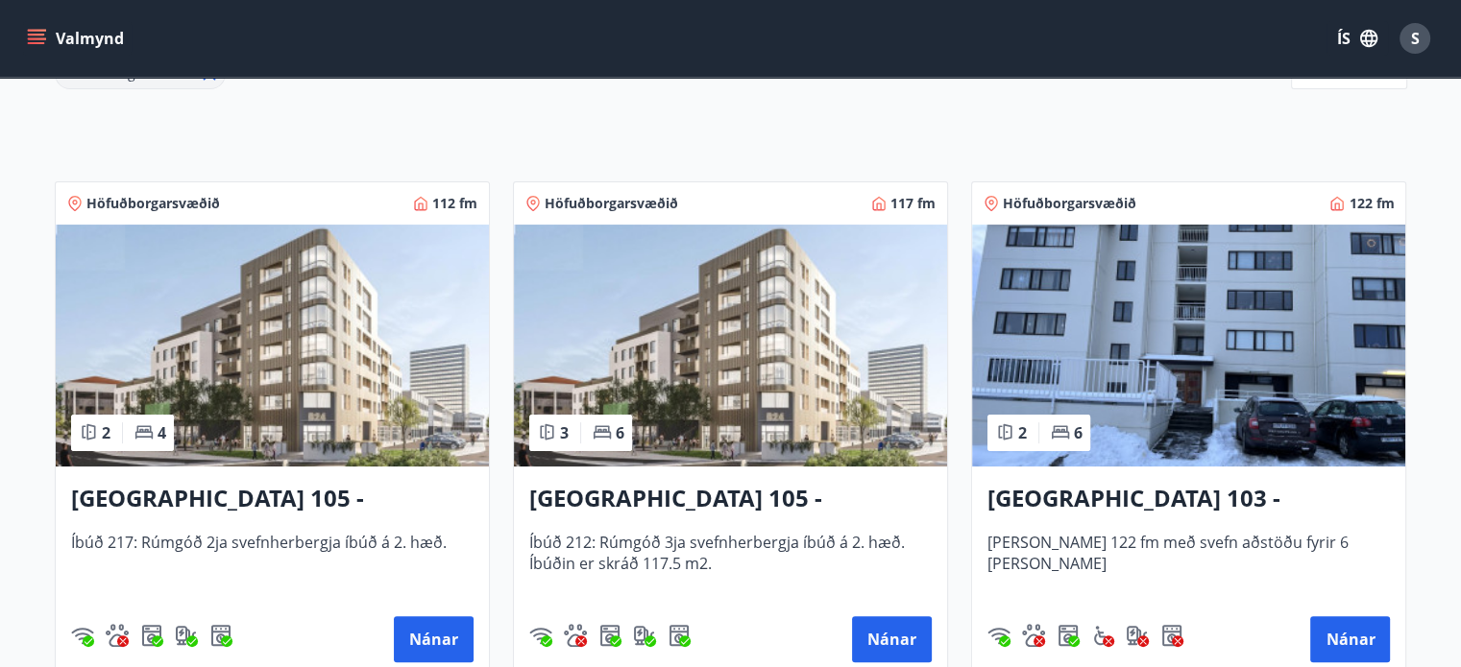
scroll to position [310, 0]
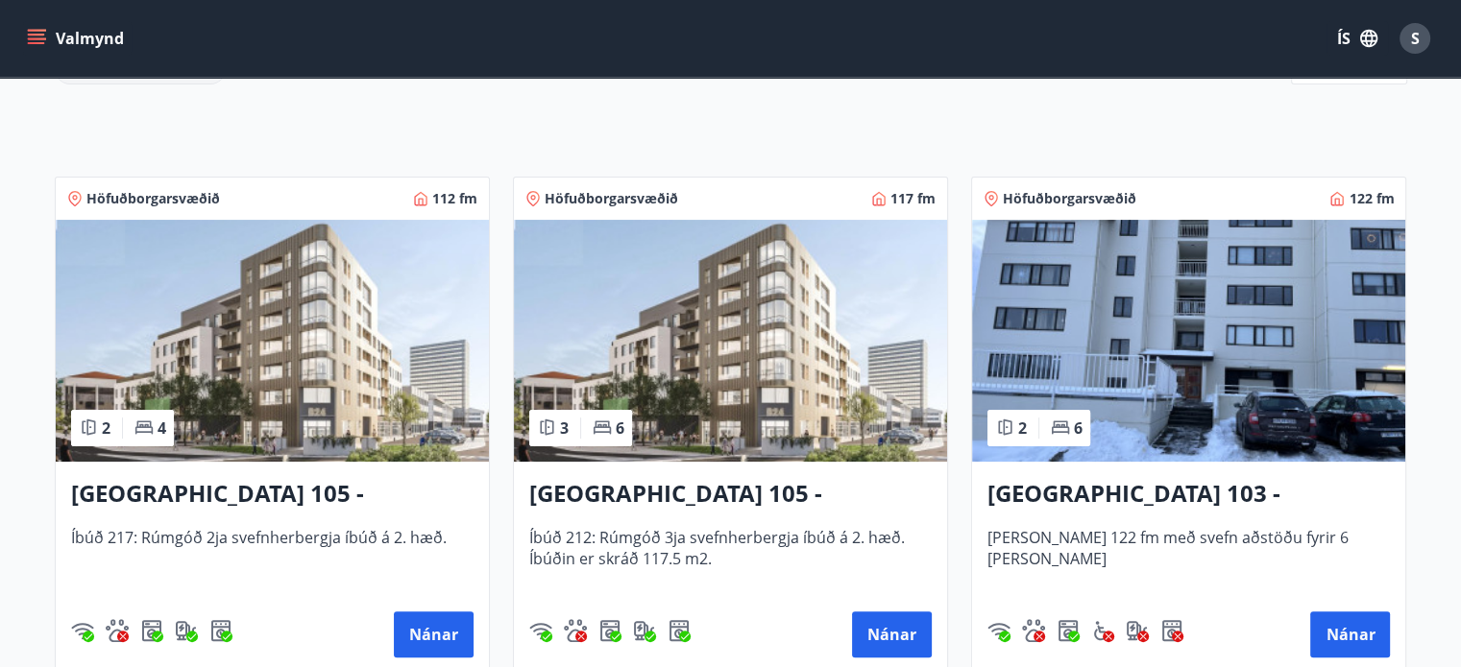
click at [1263, 374] on img at bounding box center [1188, 341] width 433 height 242
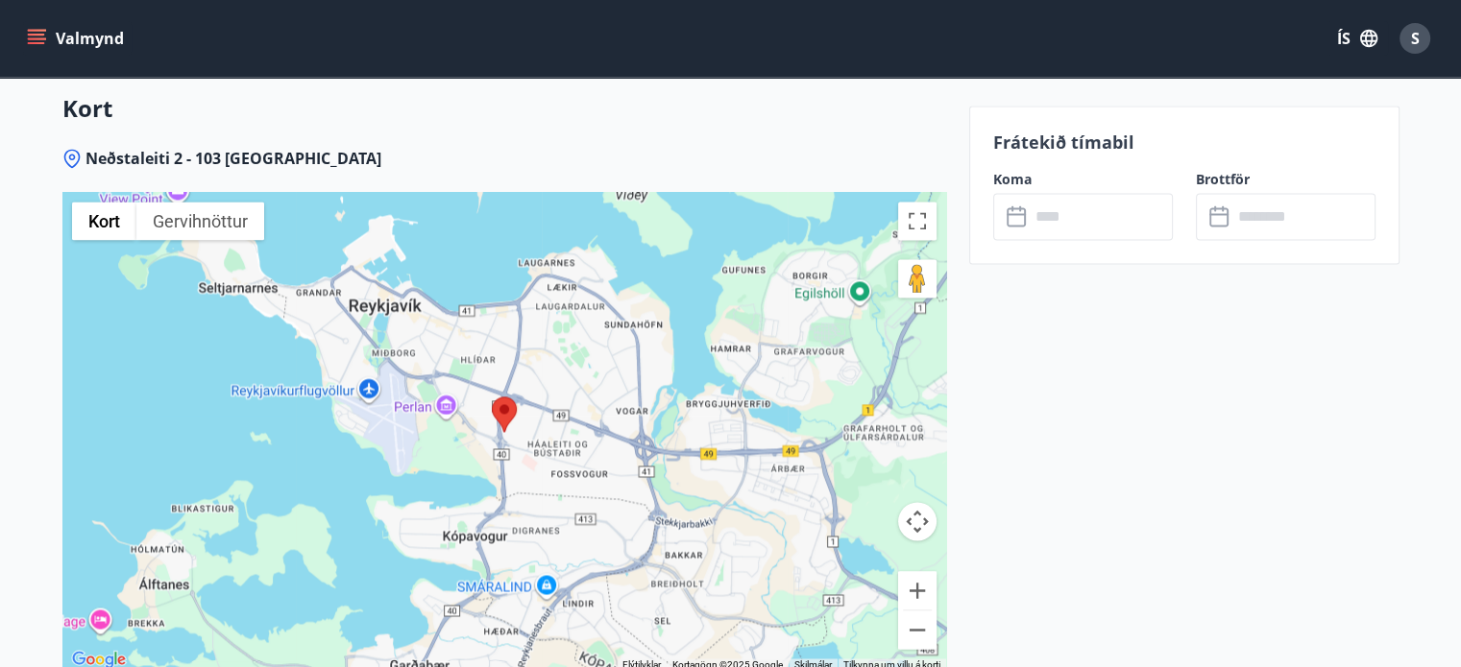
scroll to position [3104, 0]
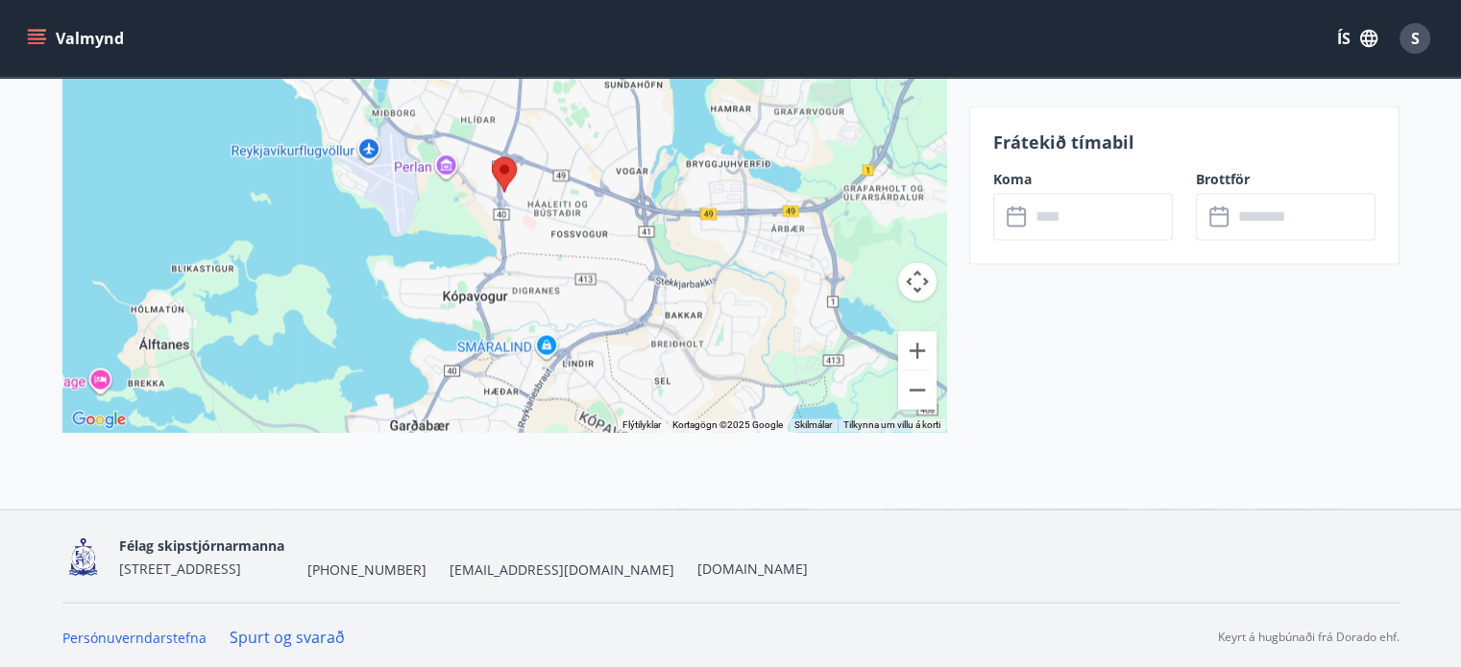
click at [1119, 206] on input "text" at bounding box center [1100, 216] width 143 height 47
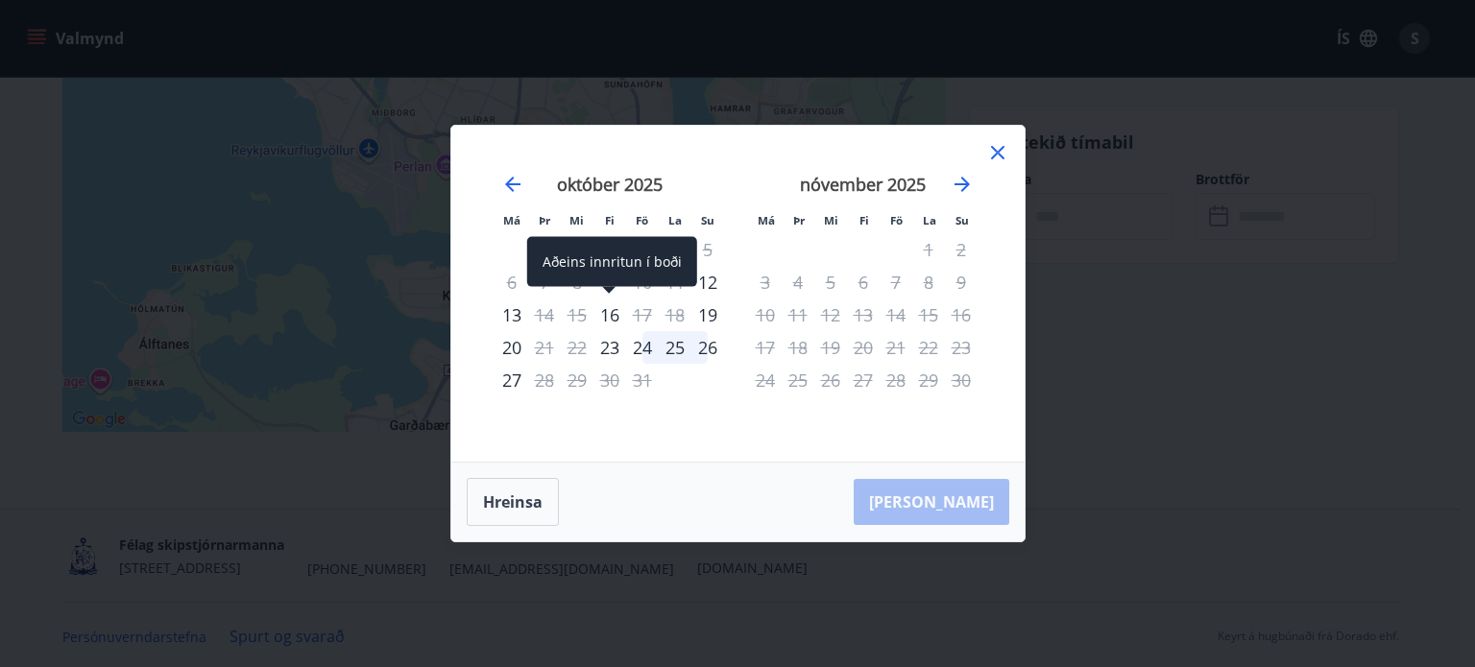
click at [614, 313] on div "16" at bounding box center [609, 315] width 33 height 33
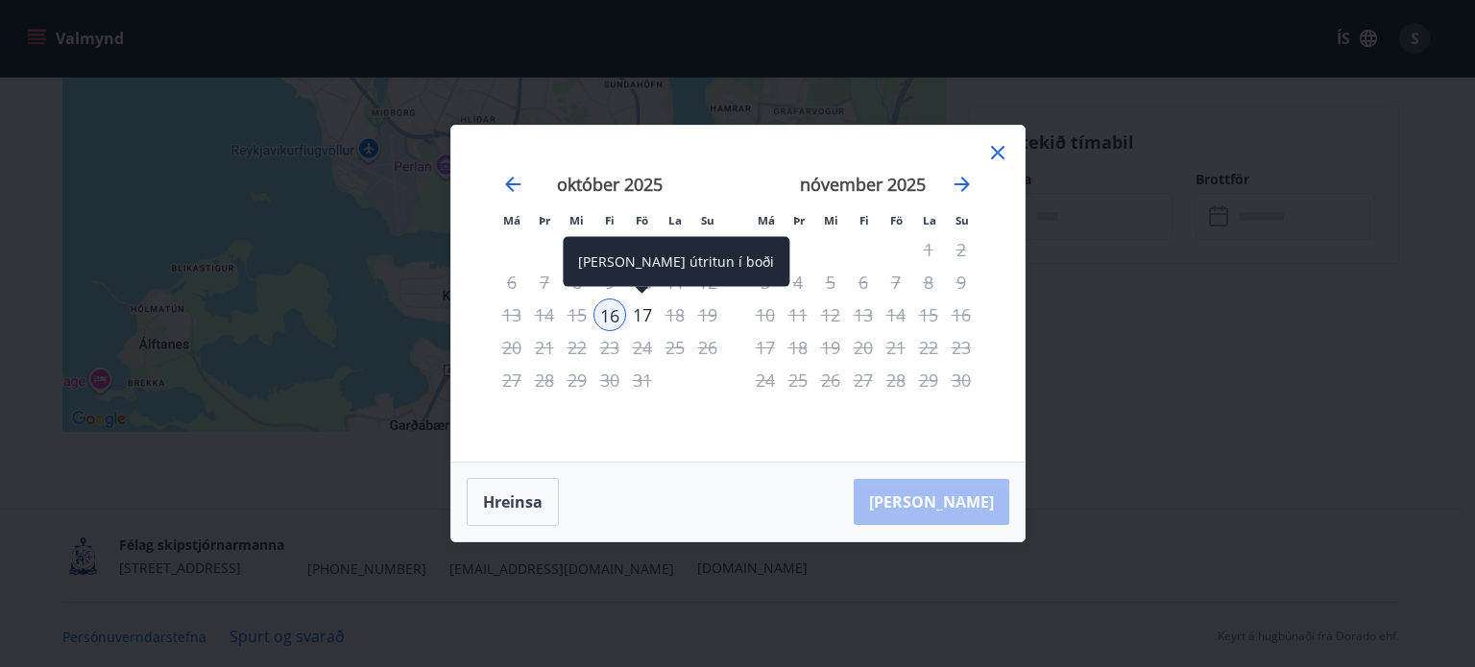
click at [644, 314] on div "17" at bounding box center [642, 315] width 33 height 33
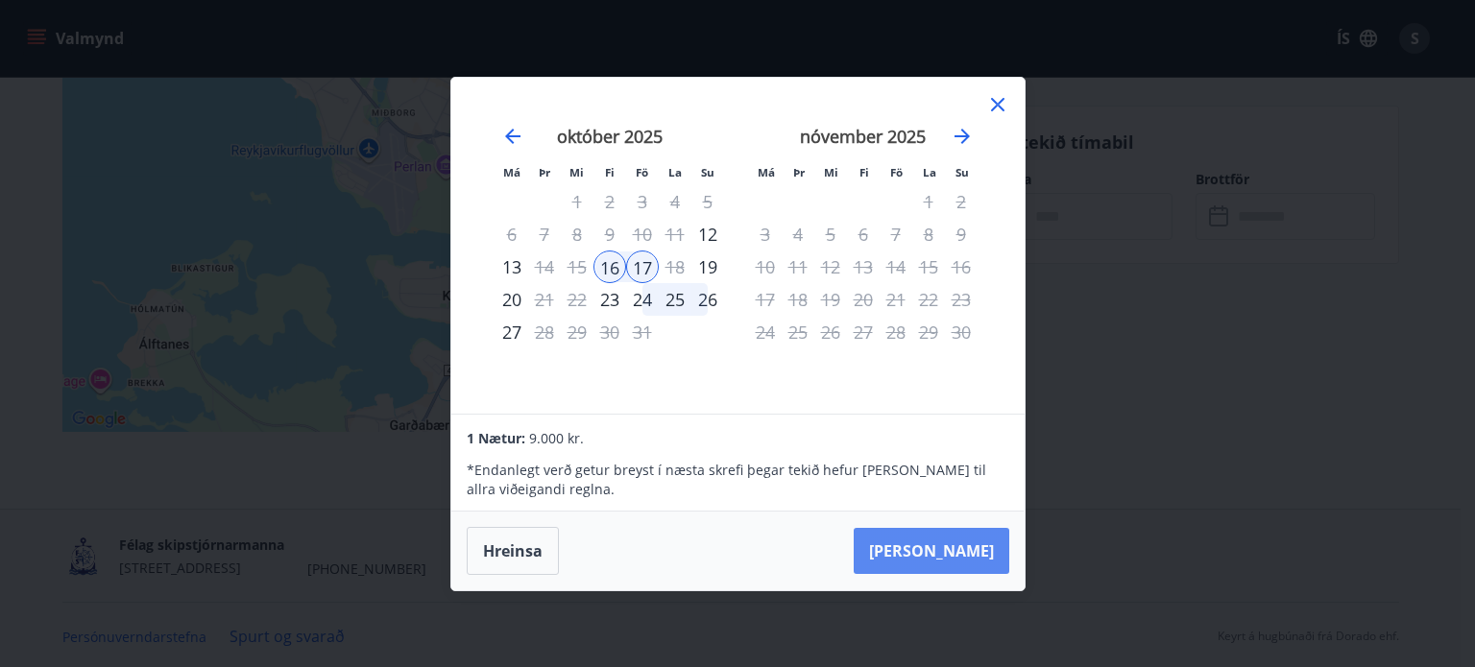
click at [966, 554] on button "Taka Frá" at bounding box center [932, 551] width 156 height 46
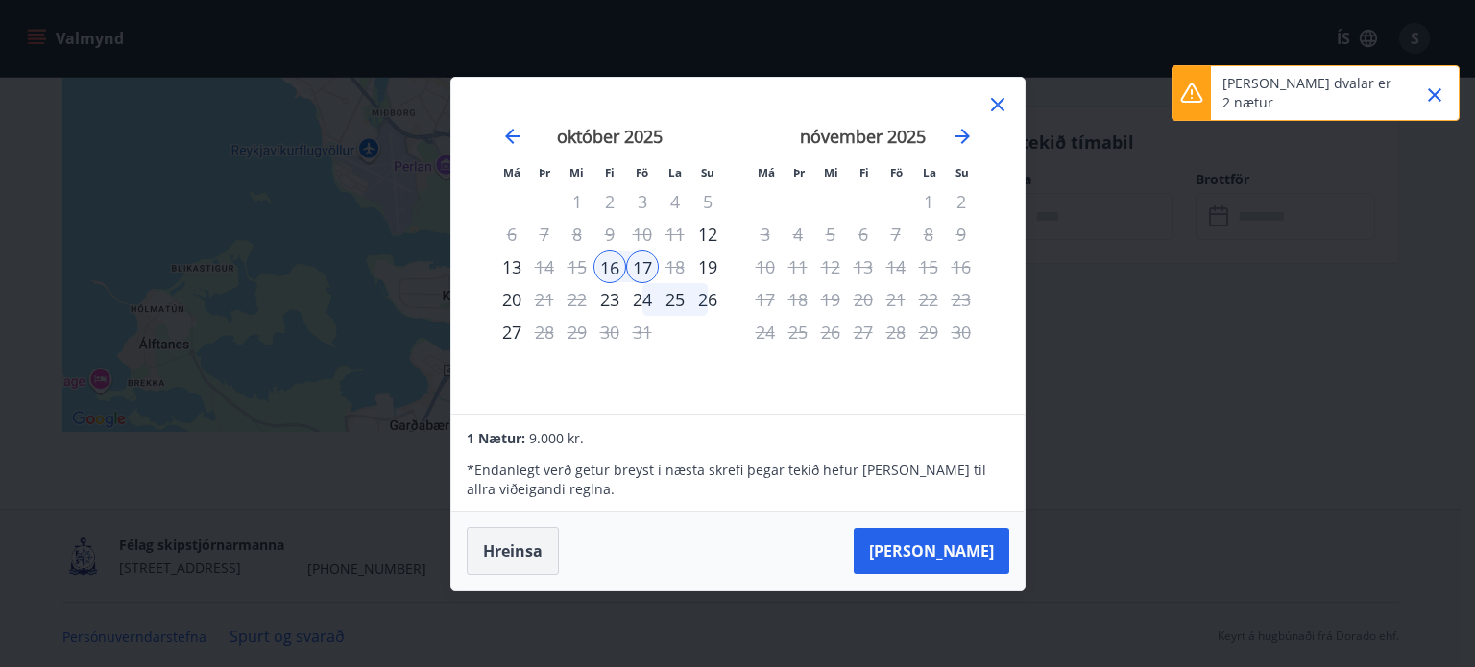
click at [486, 552] on button "Hreinsa" at bounding box center [513, 551] width 92 height 48
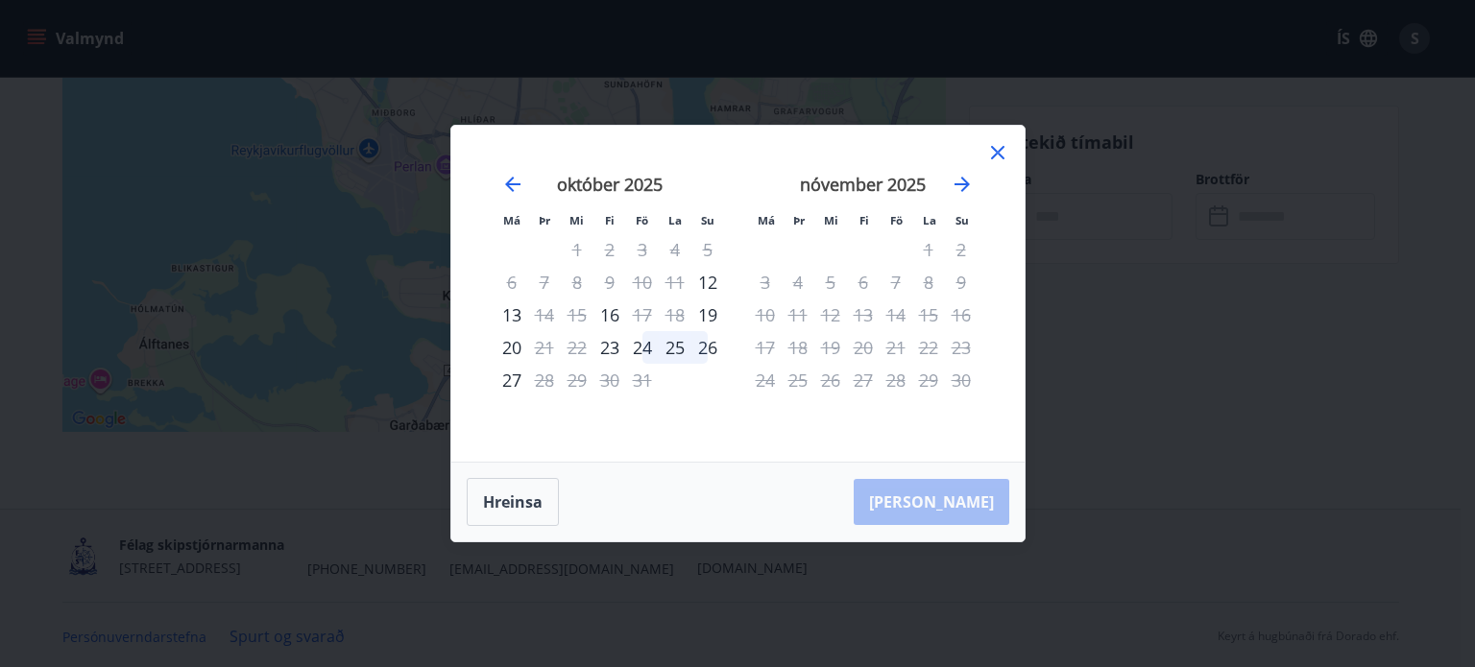
click at [995, 153] on icon at bounding box center [997, 152] width 23 height 23
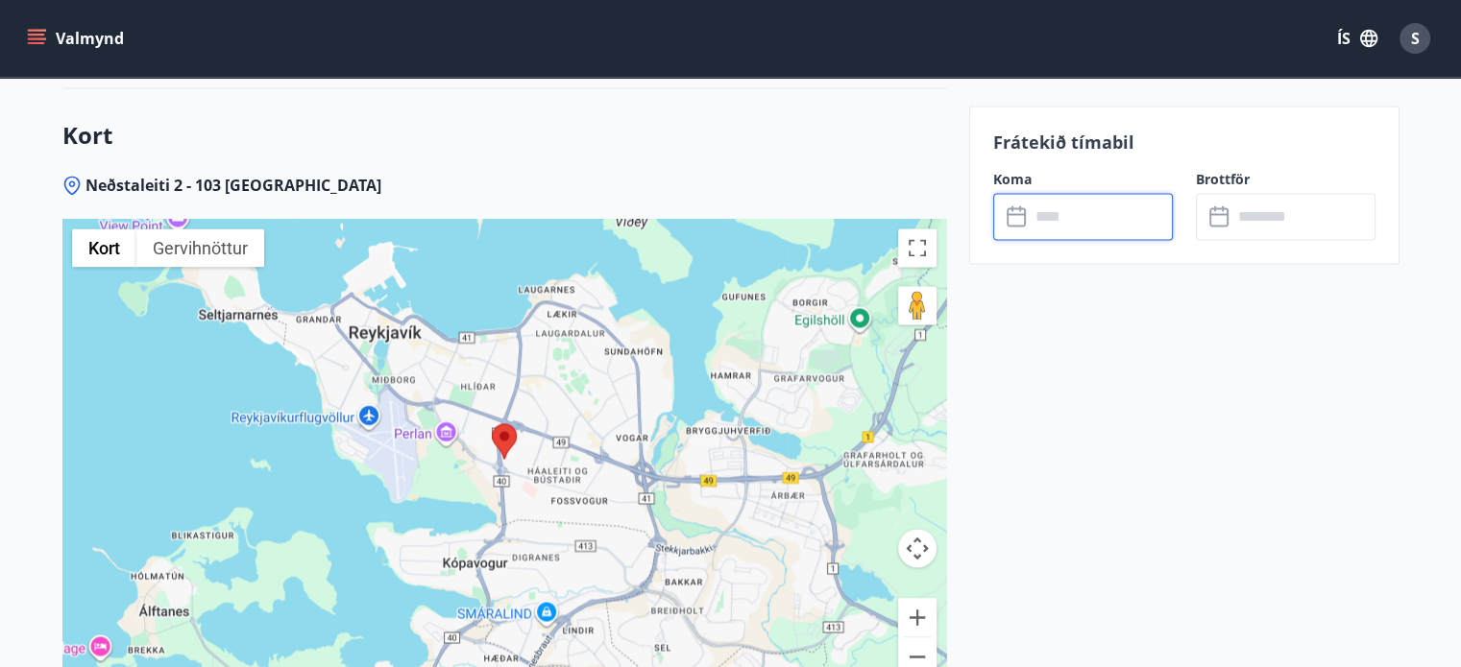
scroll to position [2623, 0]
